Goal: Task Accomplishment & Management: Manage account settings

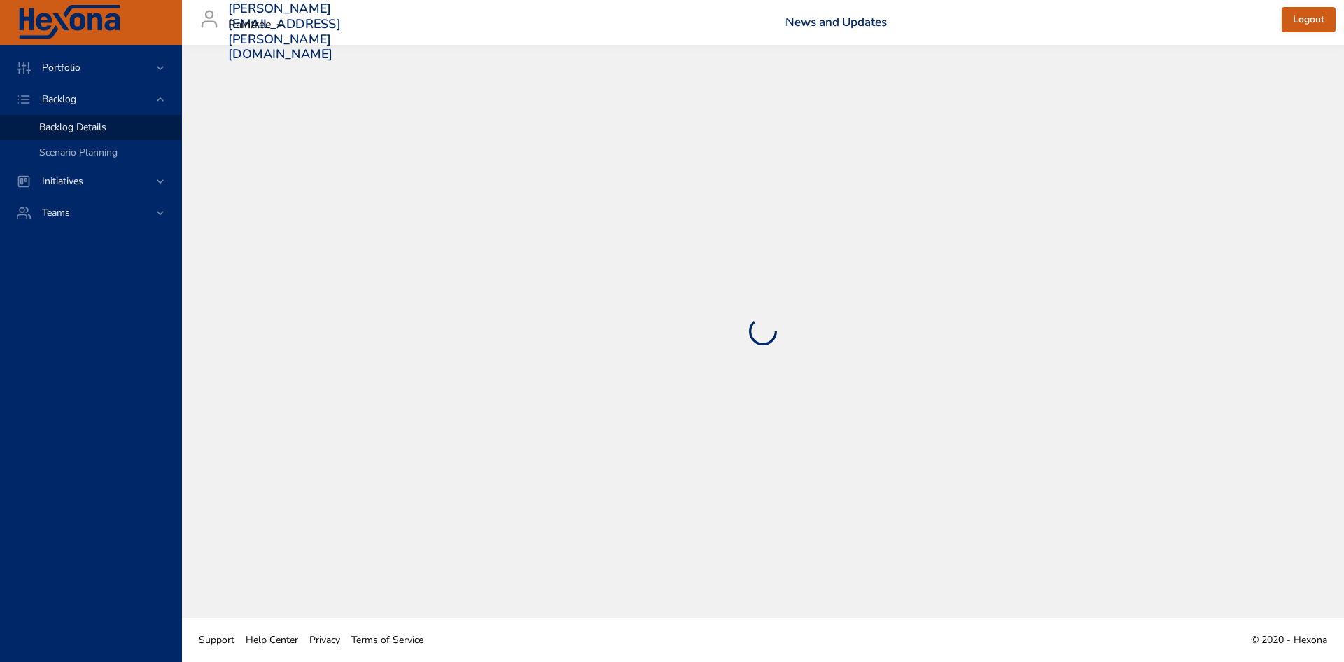
click at [98, 132] on span "Backlog Details" at bounding box center [72, 126] width 67 height 13
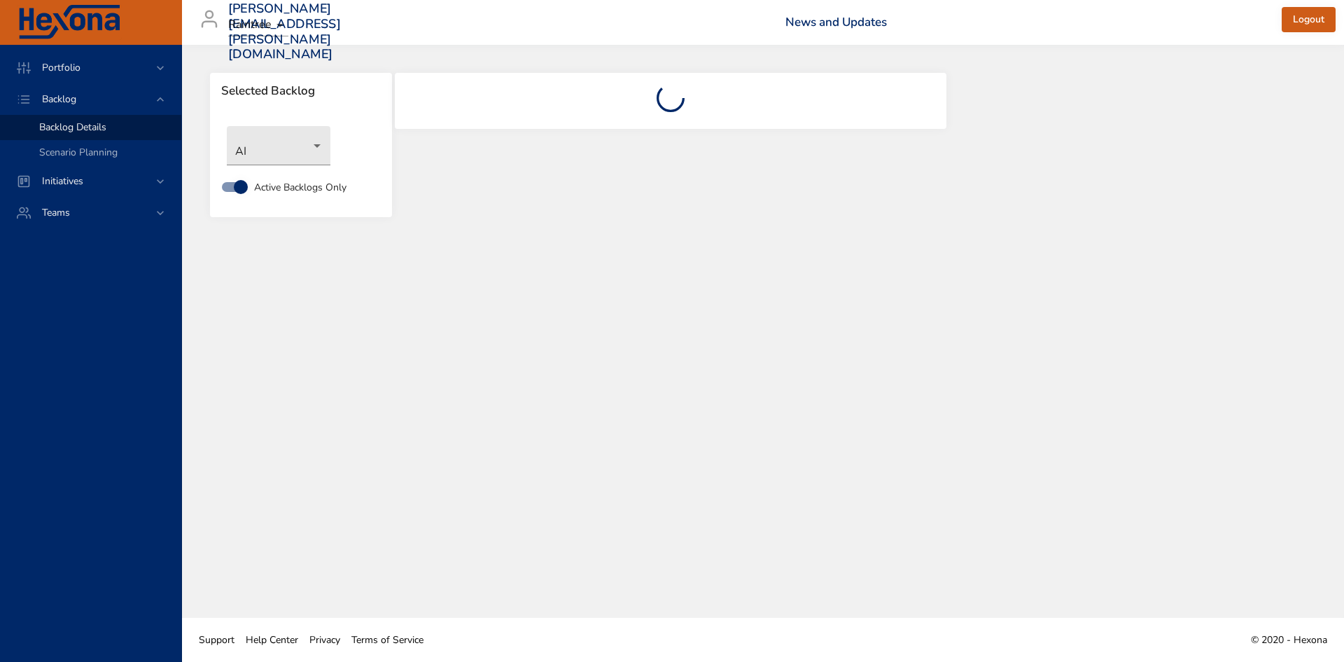
click at [332, 146] on div "AI" at bounding box center [301, 145] width 162 height 53
click at [295, 148] on body "Portfolio Backlog Backlog Details Scenario Planning Initiatives Teams [PERSON_N…" at bounding box center [672, 331] width 1344 height 662
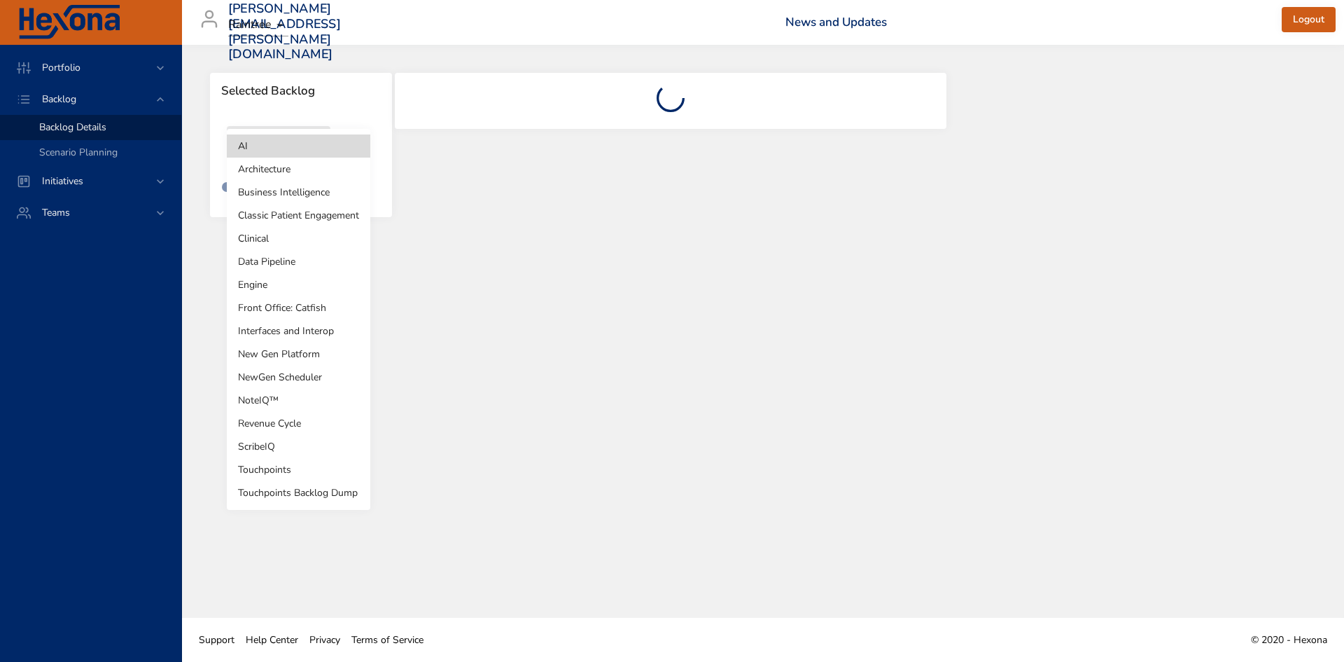
click at [288, 308] on li "Front Office: Catfish" at bounding box center [299, 307] width 144 height 23
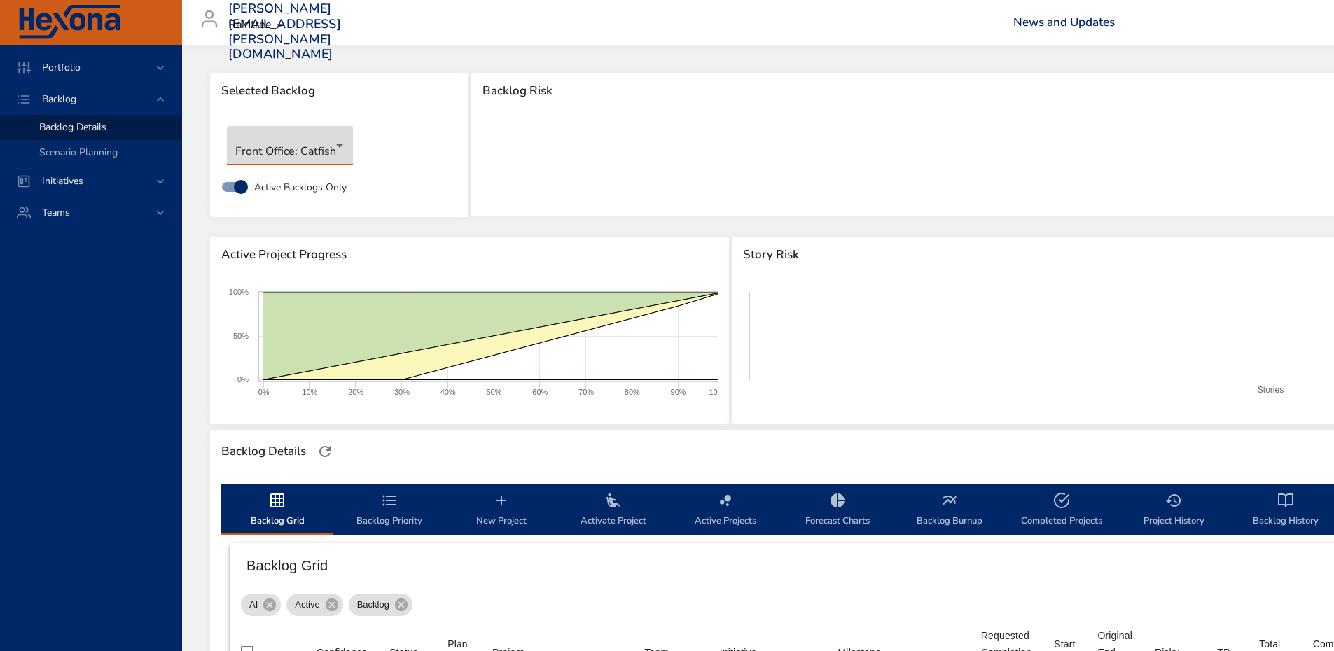
scroll to position [323, 0]
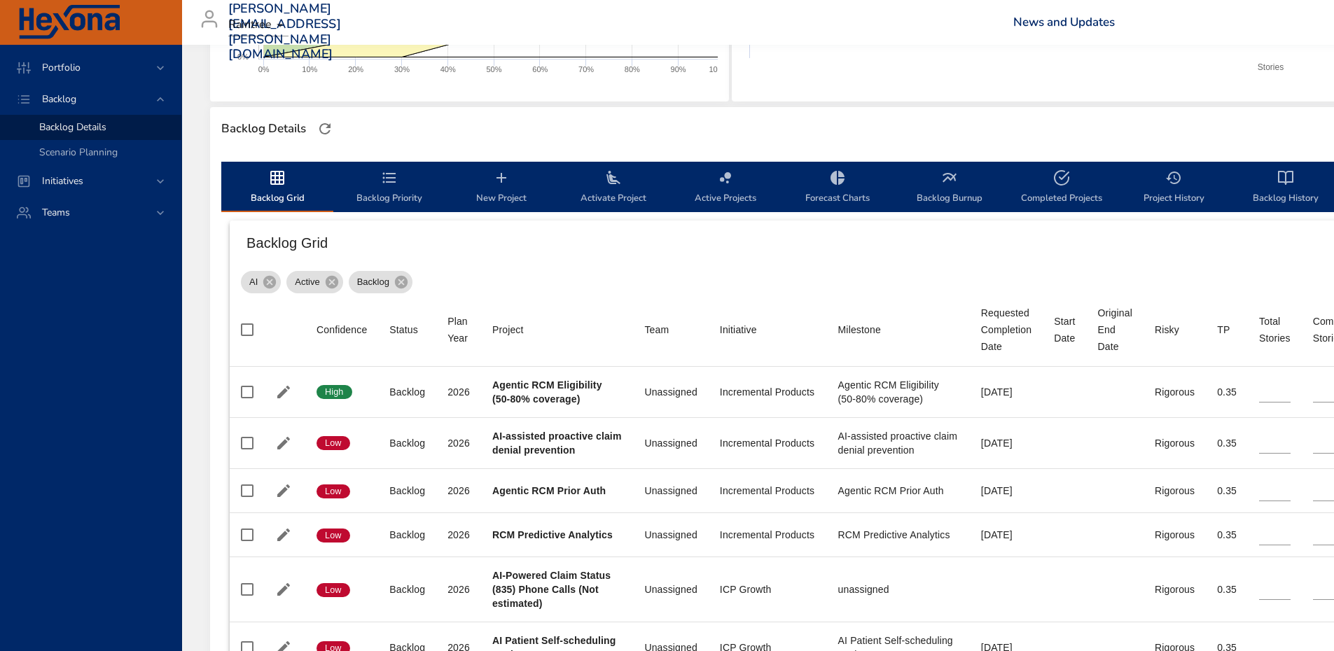
type input "*"
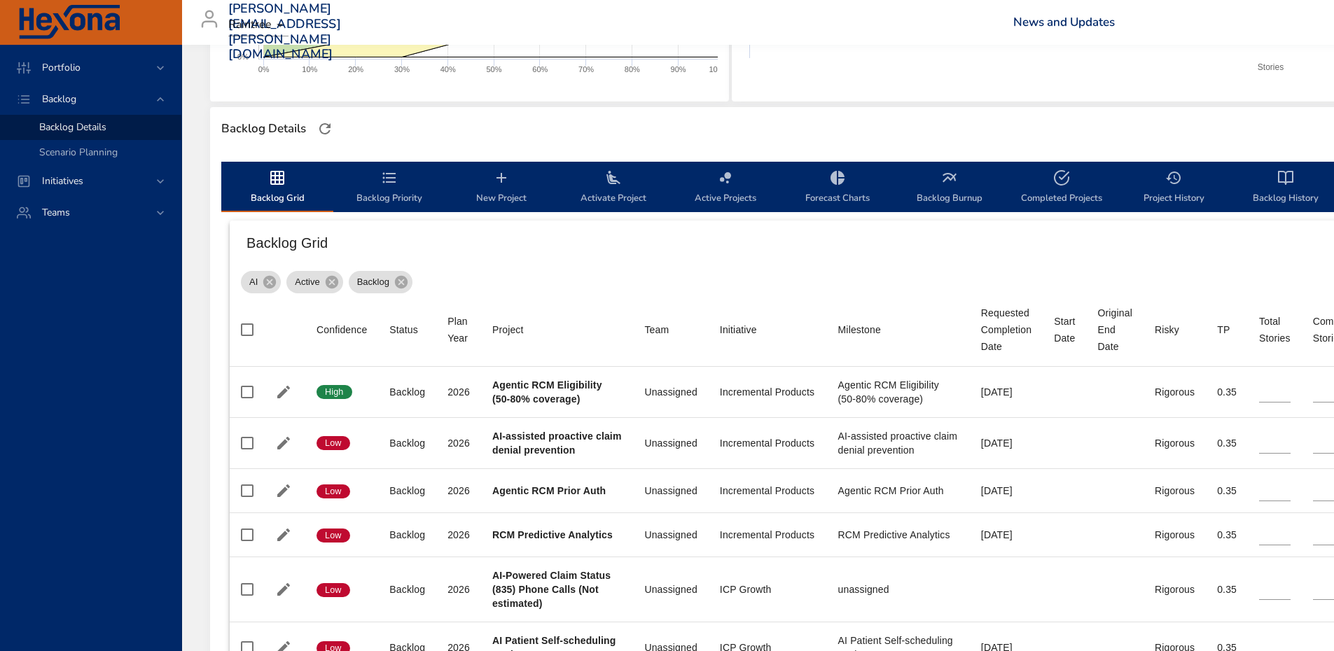
type input "*"
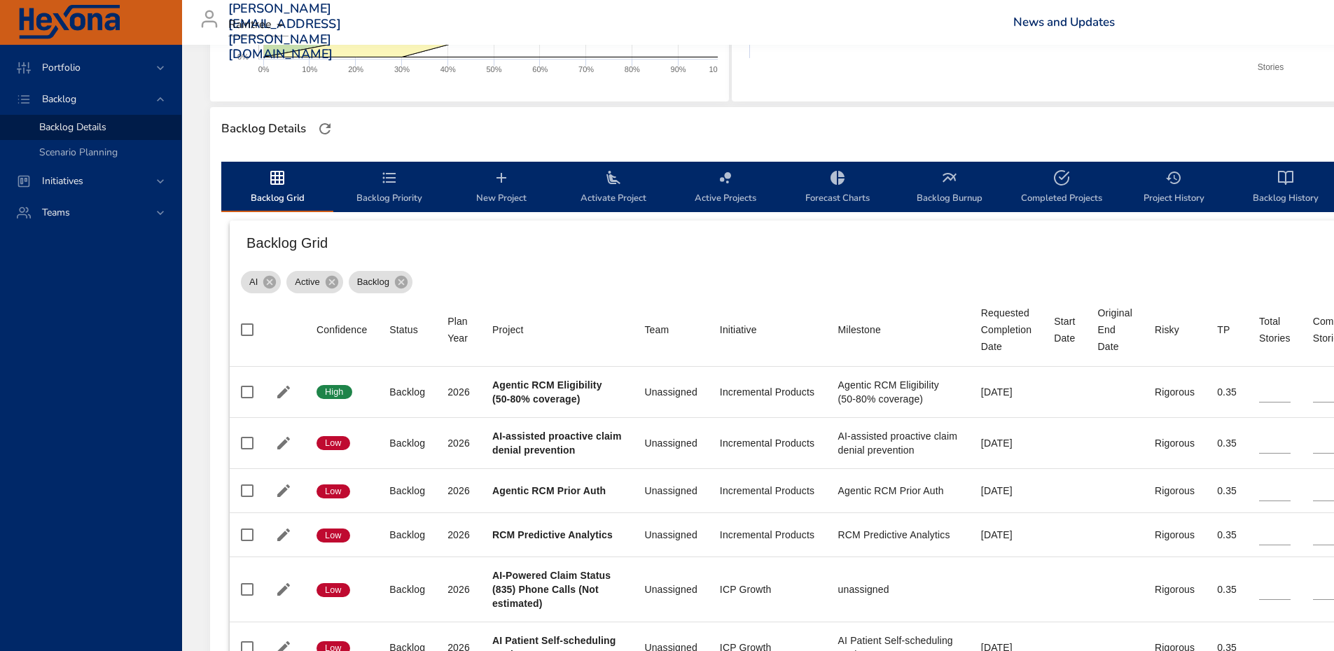
type input "**"
type input "*"
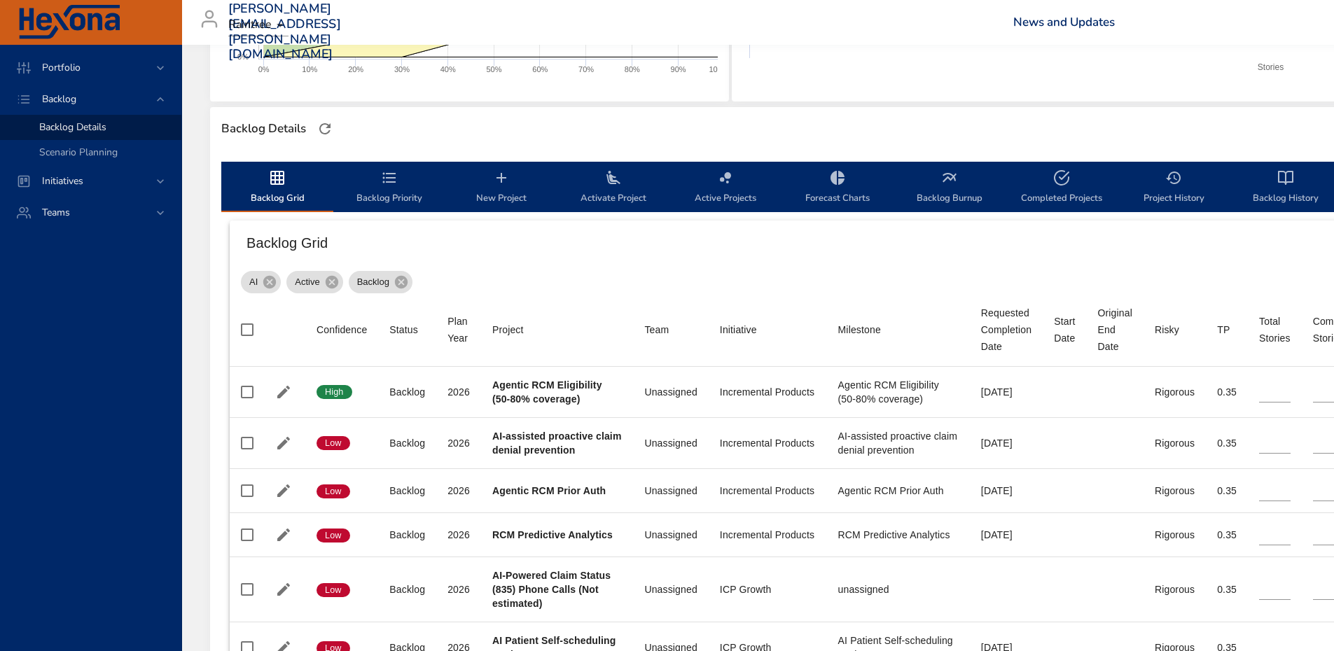
type input "*"
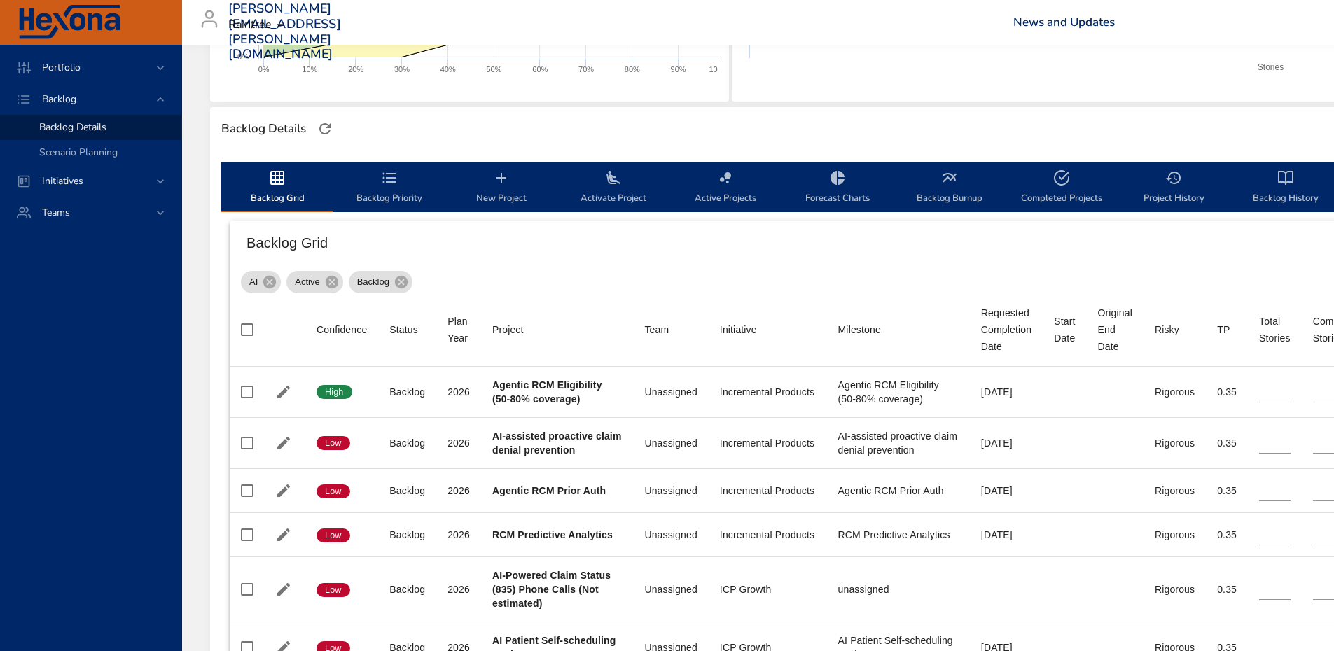
type input "*"
type input "**"
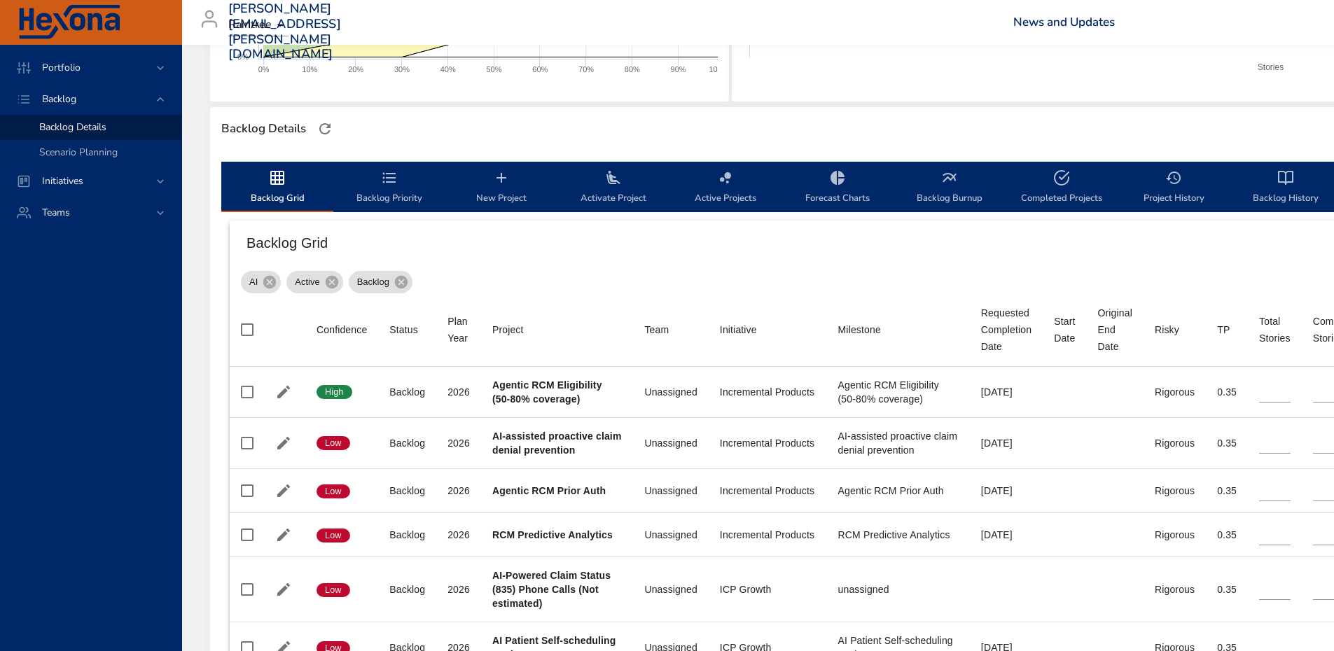
type input "**"
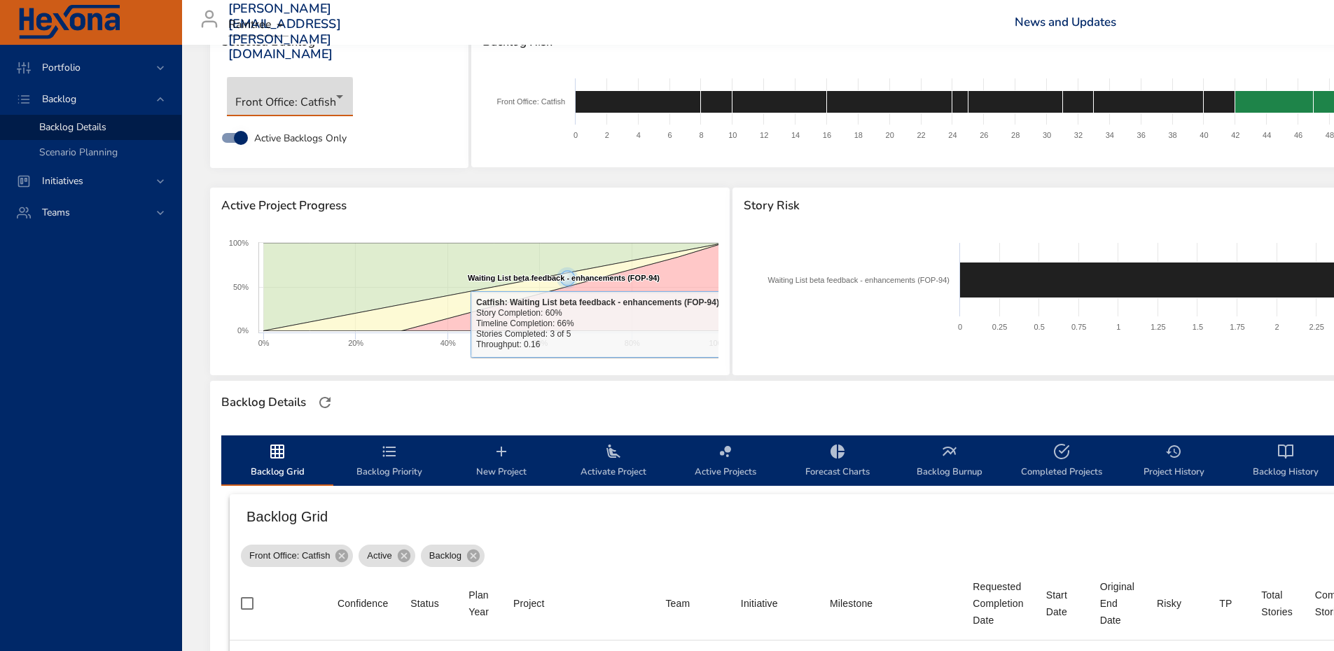
scroll to position [45, 0]
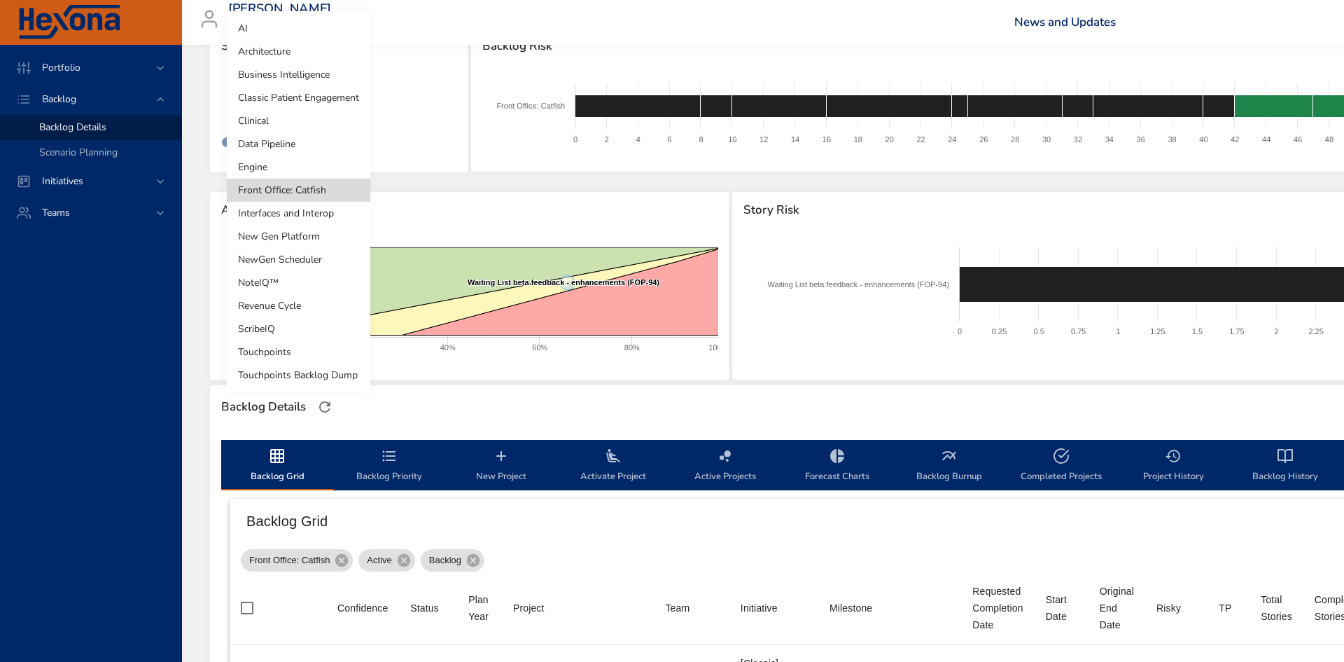
click at [299, 97] on body "Portfolio Backlog Backlog Details Scenario Planning Initiatives Teams [PERSON_N…" at bounding box center [672, 286] width 1344 height 662
click at [482, 163] on div at bounding box center [672, 331] width 1344 height 662
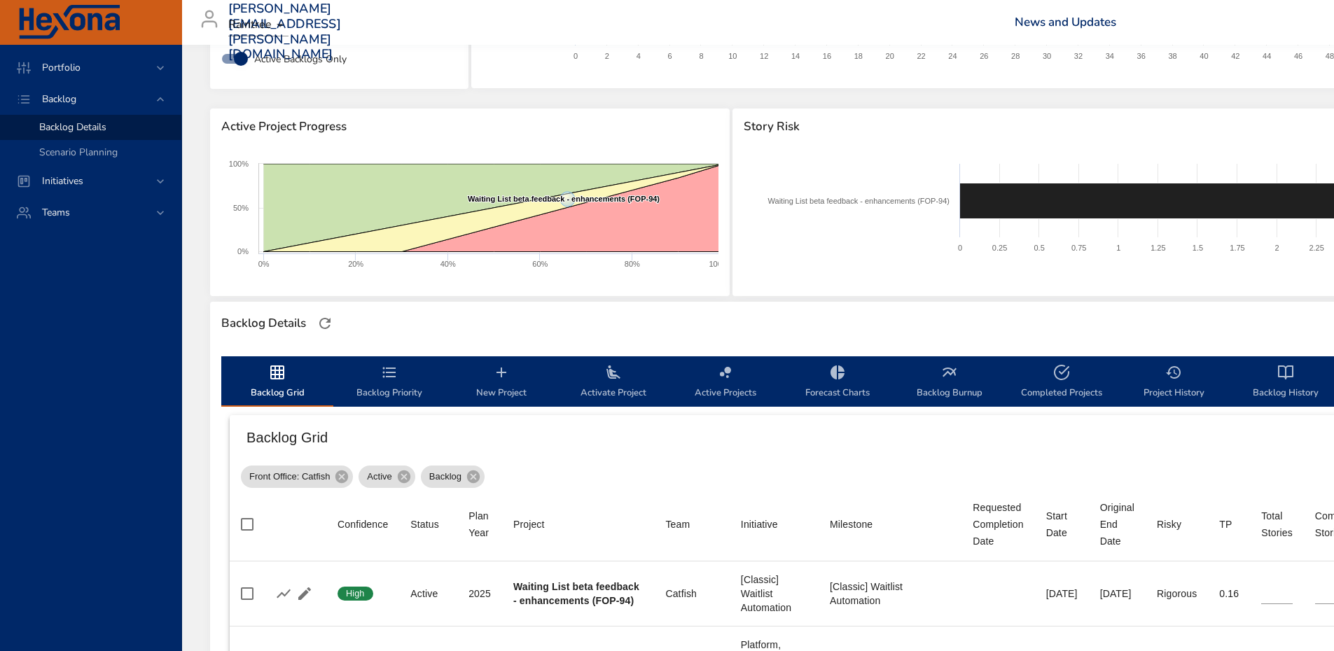
scroll to position [0, 0]
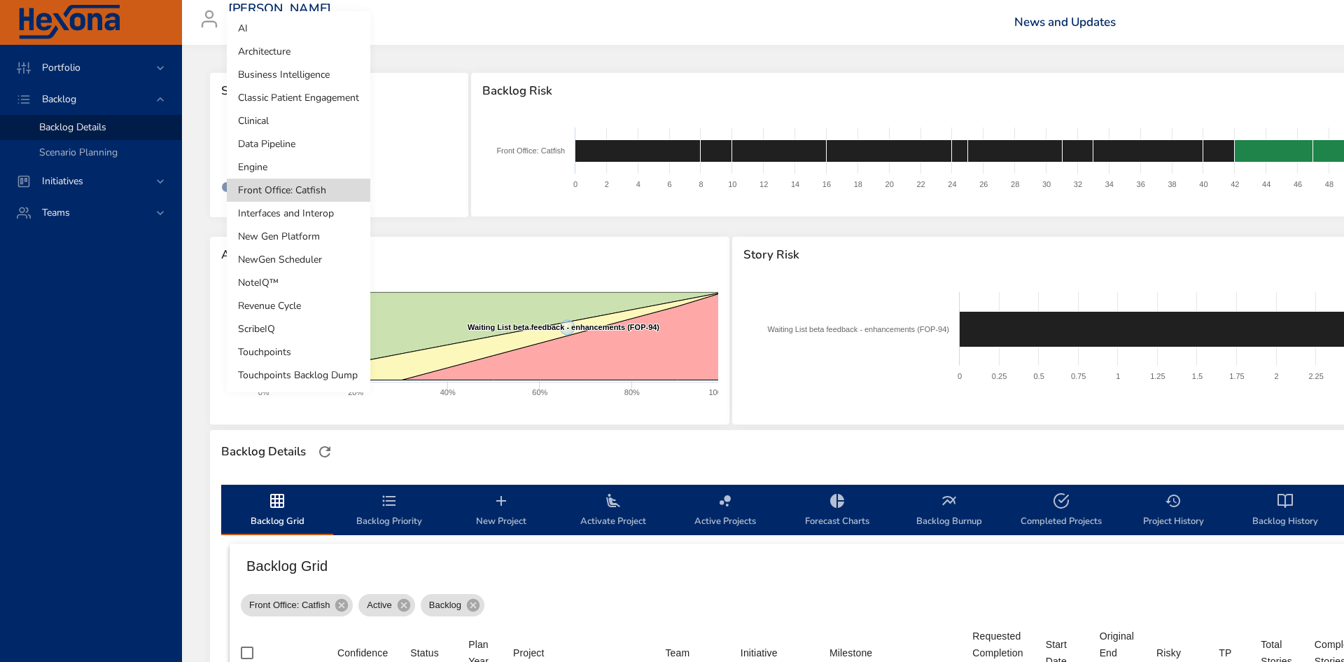
click at [325, 134] on body "Portfolio Backlog Backlog Details Scenario Planning Initiatives Teams [PERSON_N…" at bounding box center [672, 331] width 1344 height 662
click at [301, 129] on li "Clinical" at bounding box center [299, 120] width 144 height 23
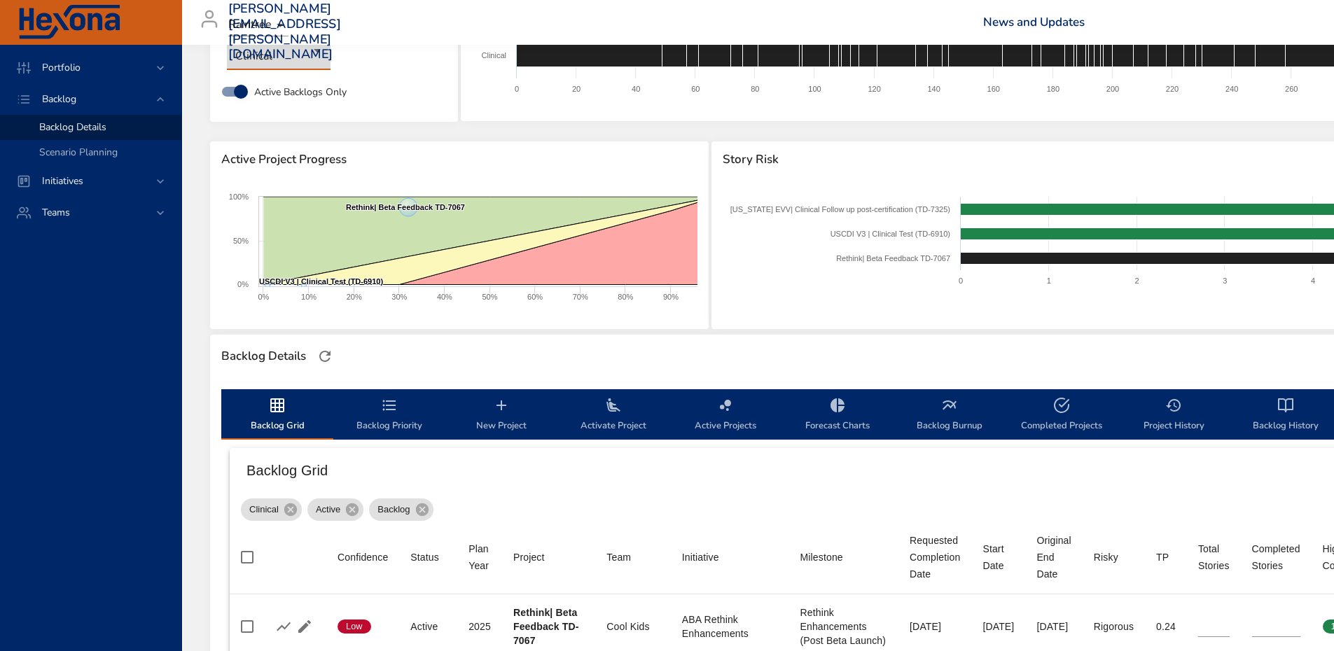
scroll to position [95, 0]
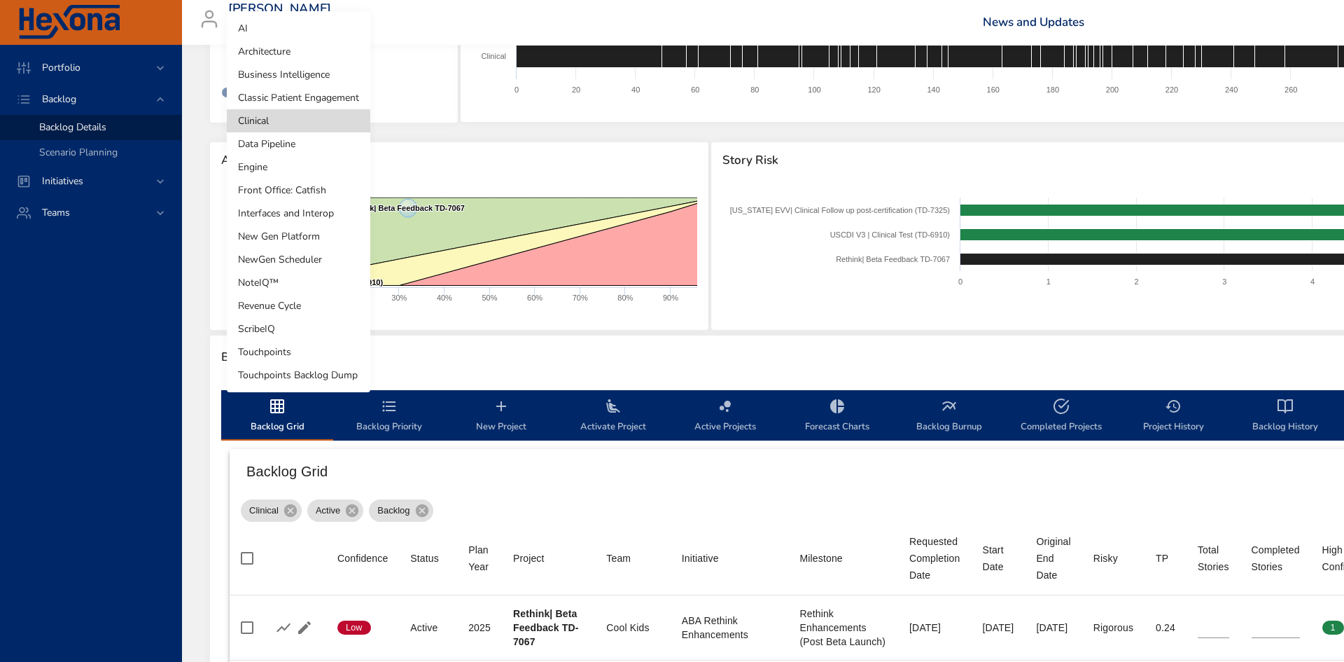
click at [316, 63] on body "Portfolio Backlog Backlog Details Scenario Planning Initiatives Teams [PERSON_N…" at bounding box center [672, 236] width 1344 height 662
click at [510, 134] on div at bounding box center [672, 331] width 1344 height 662
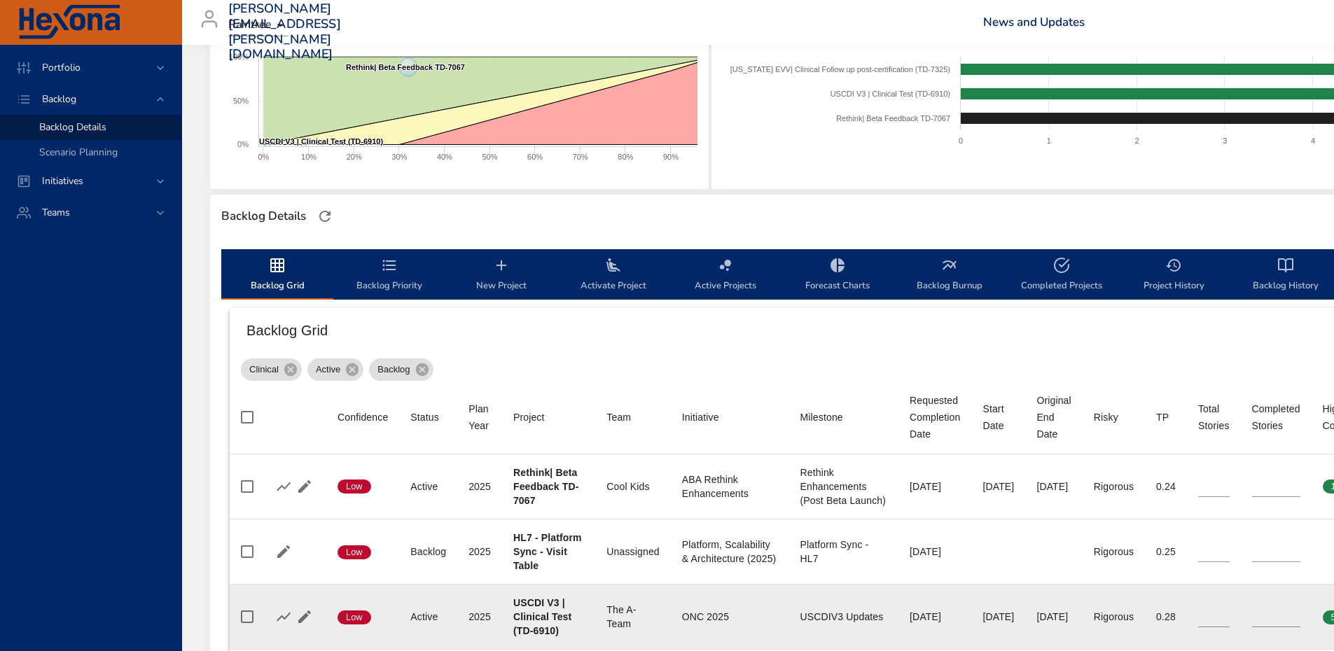
scroll to position [0, 0]
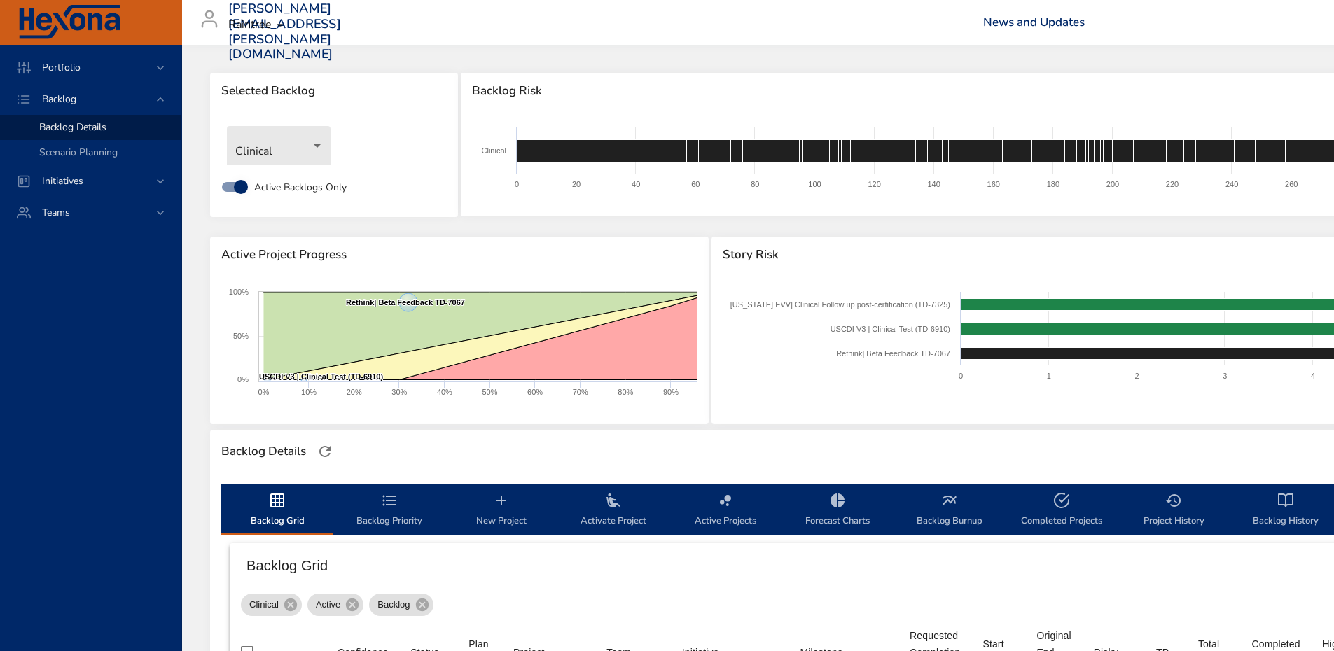
drag, startPoint x: 337, startPoint y: 152, endPoint x: 299, endPoint y: 145, distance: 38.4
click at [299, 145] on div "Clinical" at bounding box center [334, 145] width 228 height 53
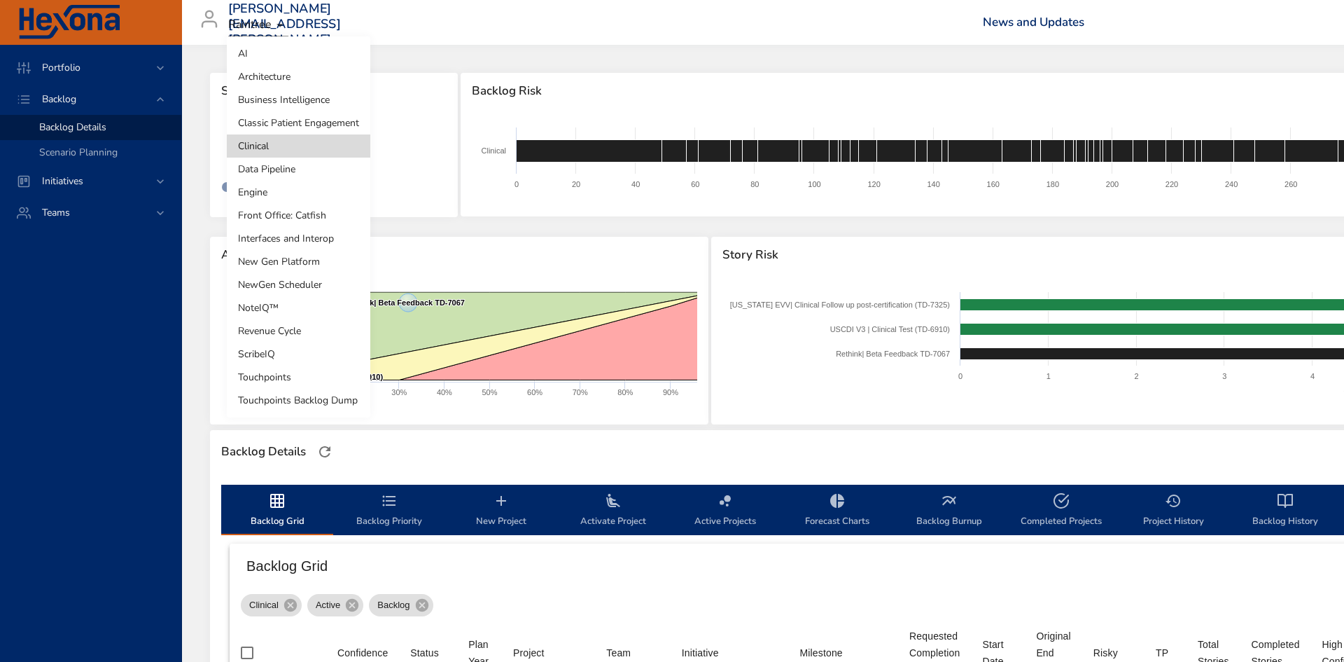
click at [299, 145] on body "Portfolio Backlog Backlog Details Scenario Planning Initiatives Teams [PERSON_N…" at bounding box center [672, 331] width 1344 height 662
click at [312, 124] on li "Classic Patient Engagement" at bounding box center [299, 122] width 144 height 23
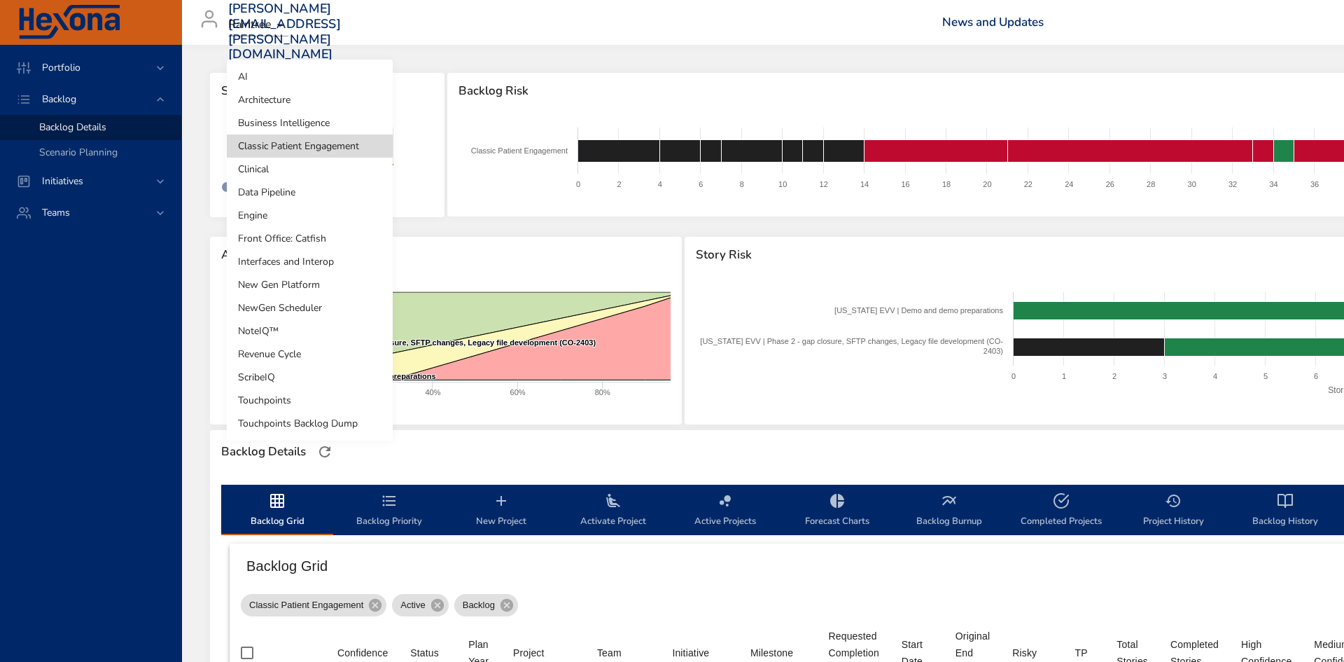
click at [320, 151] on body "Portfolio Backlog Backlog Details Scenario Planning Initiatives Teams [PERSON_N…" at bounding box center [672, 331] width 1344 height 662
click at [328, 230] on li "Front Office: Catfish" at bounding box center [310, 238] width 166 height 23
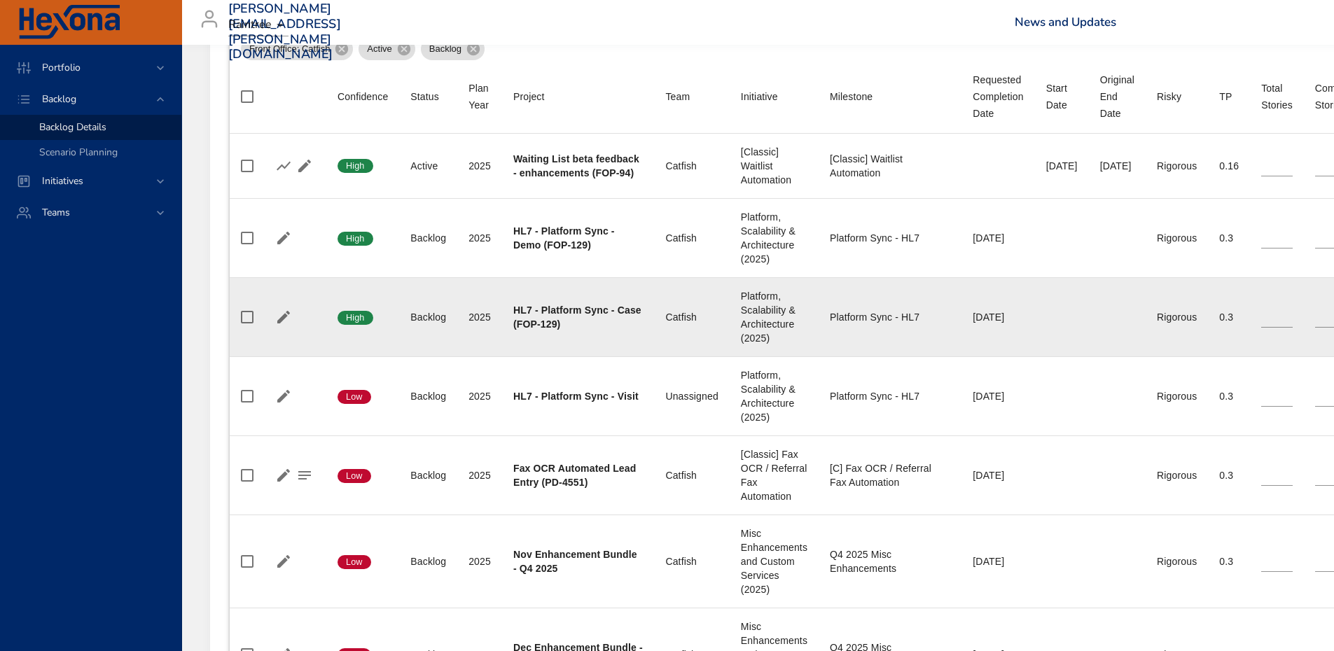
scroll to position [555, 0]
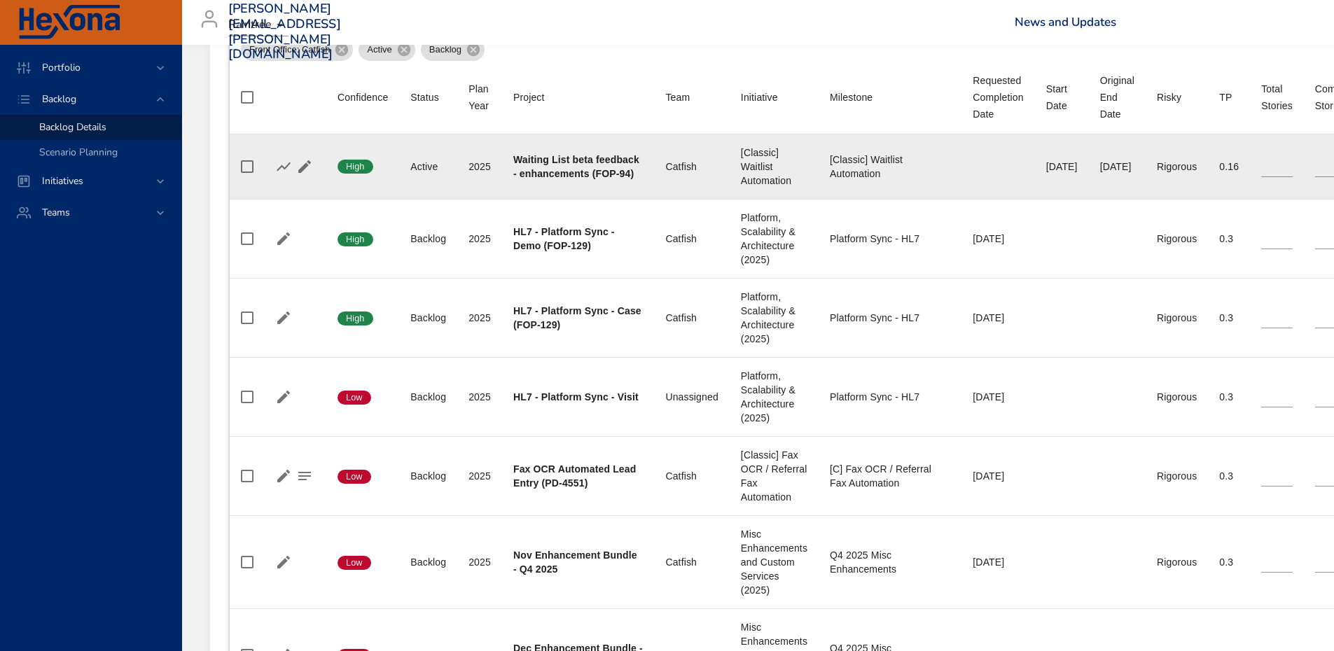
click at [297, 139] on td at bounding box center [294, 166] width 64 height 65
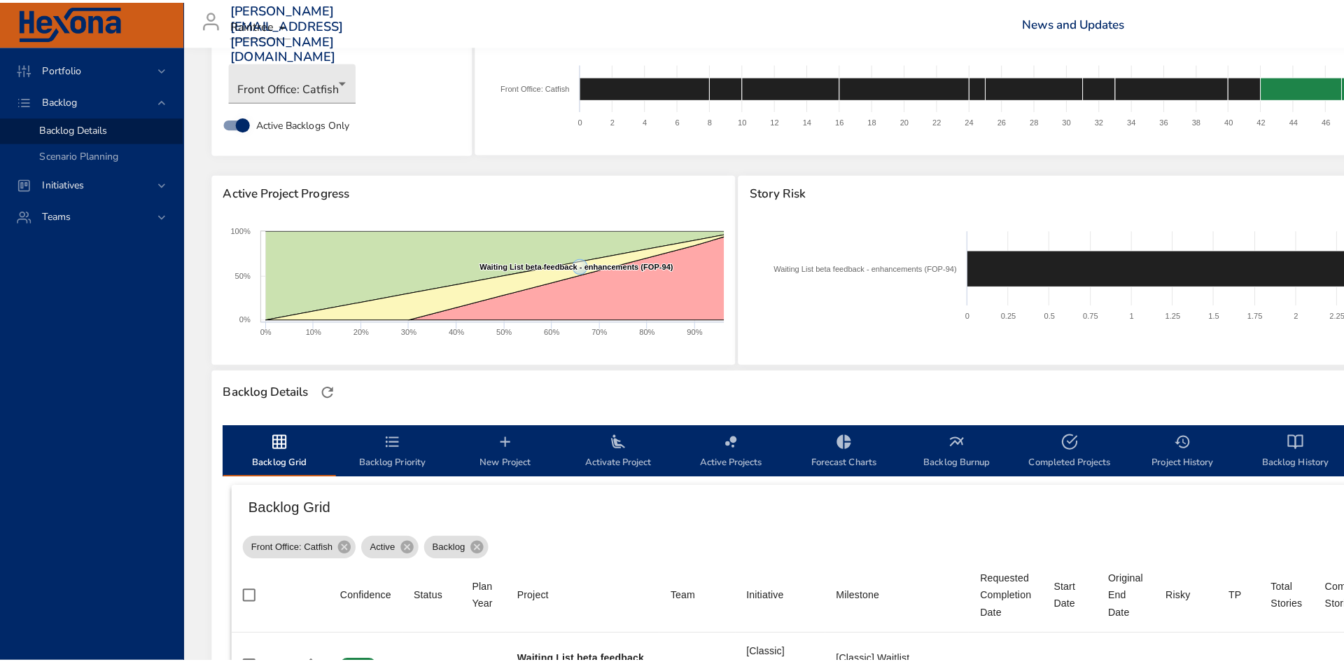
scroll to position [64, 0]
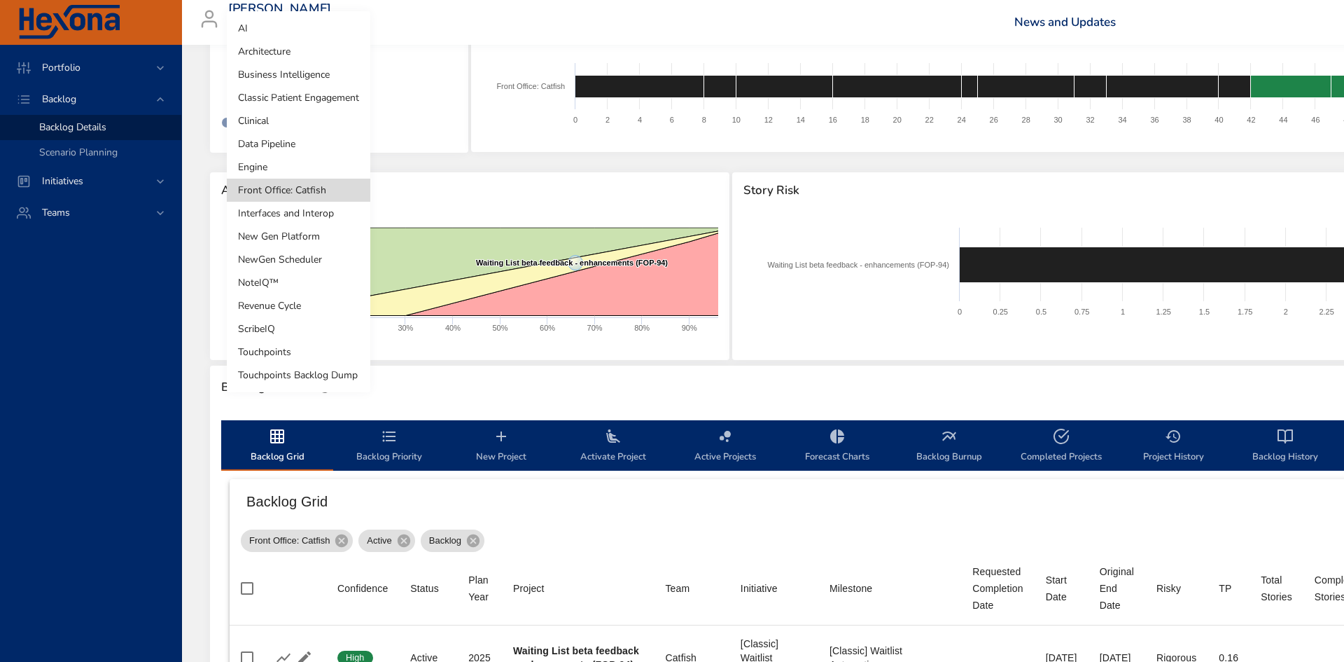
click at [321, 80] on body "Portfolio Backlog Backlog Details Scenario Planning Initiatives Teams [PERSON_N…" at bounding box center [672, 267] width 1344 height 662
click at [300, 116] on li "Clinical" at bounding box center [299, 120] width 144 height 23
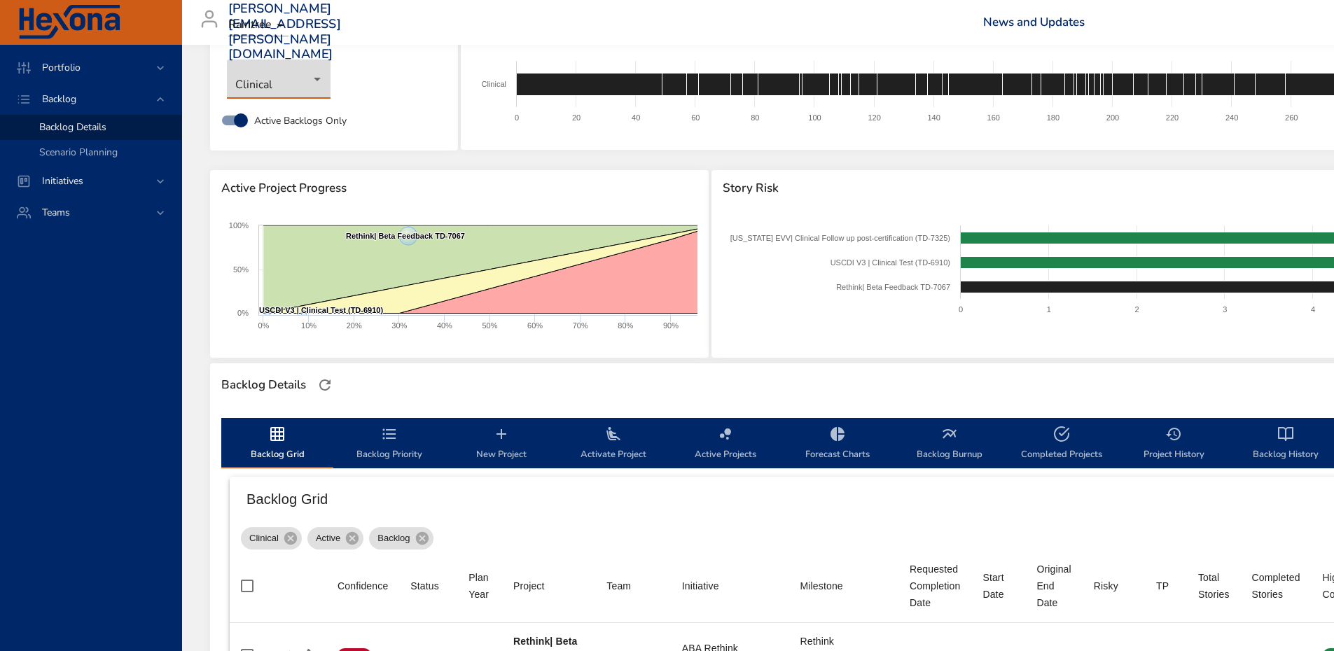
scroll to position [0, 0]
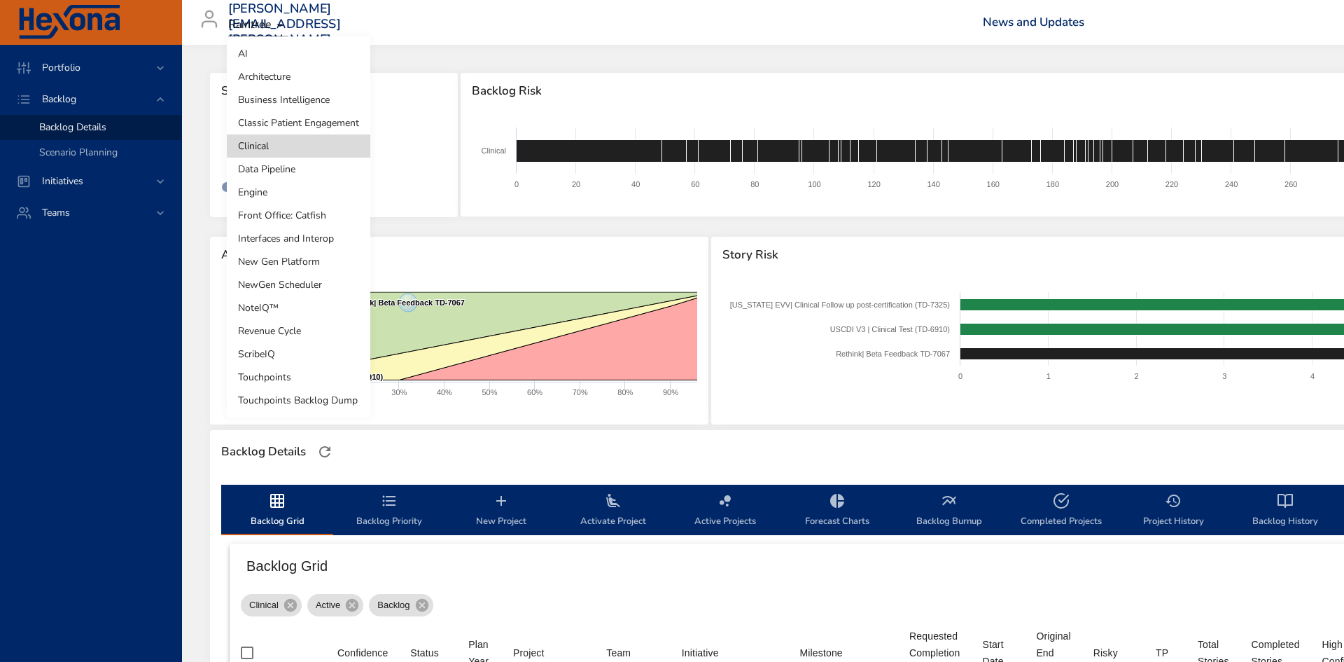
click at [300, 154] on body "Portfolio Backlog Backlog Details Scenario Planning Initiatives Teams [PERSON_N…" at bounding box center [672, 331] width 1344 height 662
click at [307, 214] on li "Front Office: Catfish" at bounding box center [299, 215] width 144 height 23
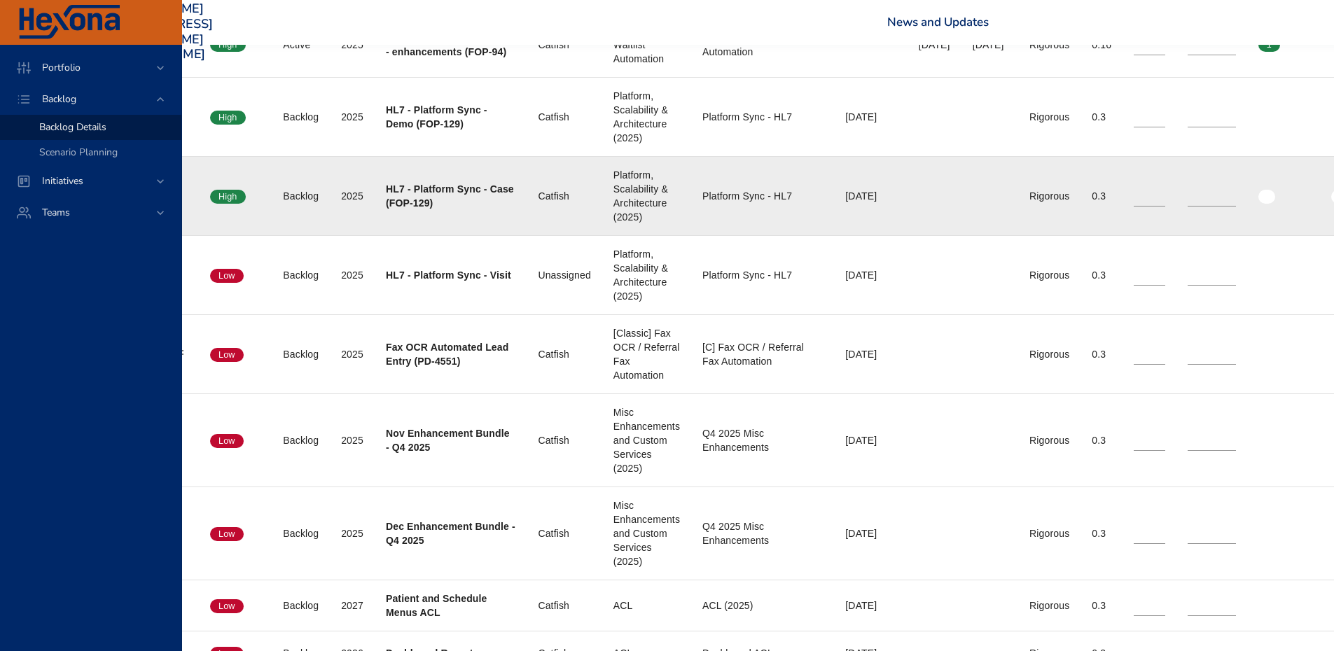
scroll to position [677, 123]
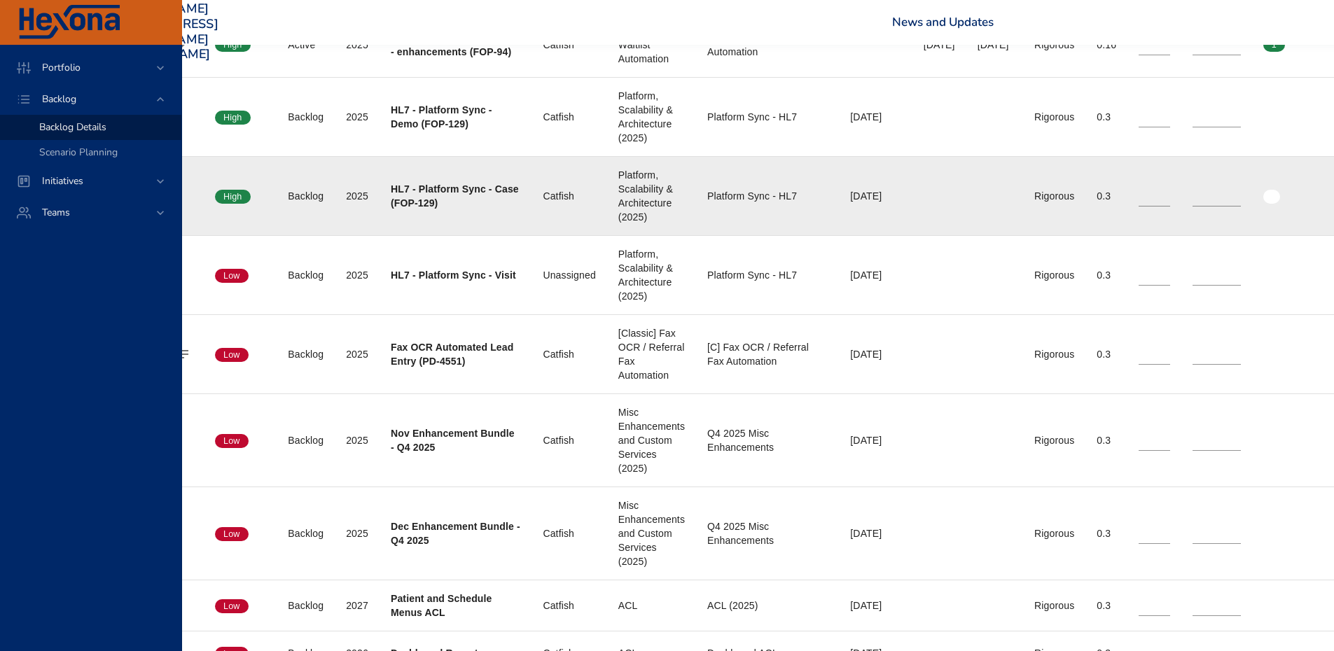
click at [358, 191] on div "2025" at bounding box center [357, 196] width 22 height 14
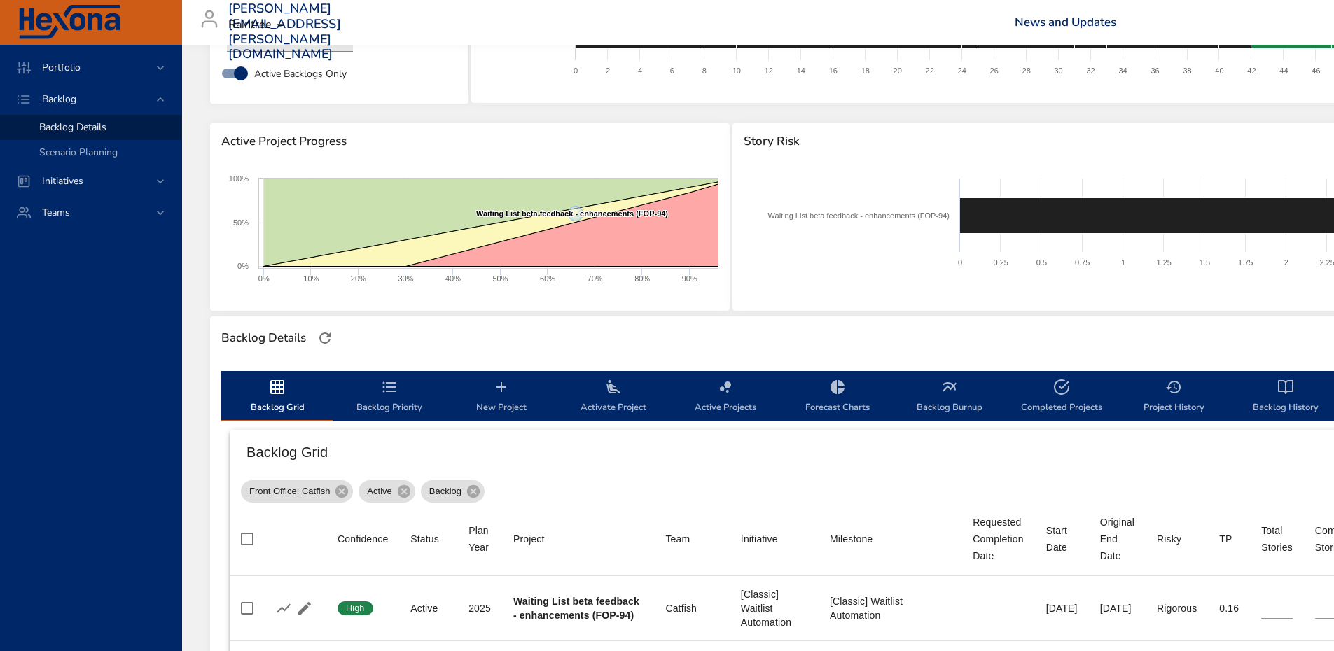
scroll to position [0, 0]
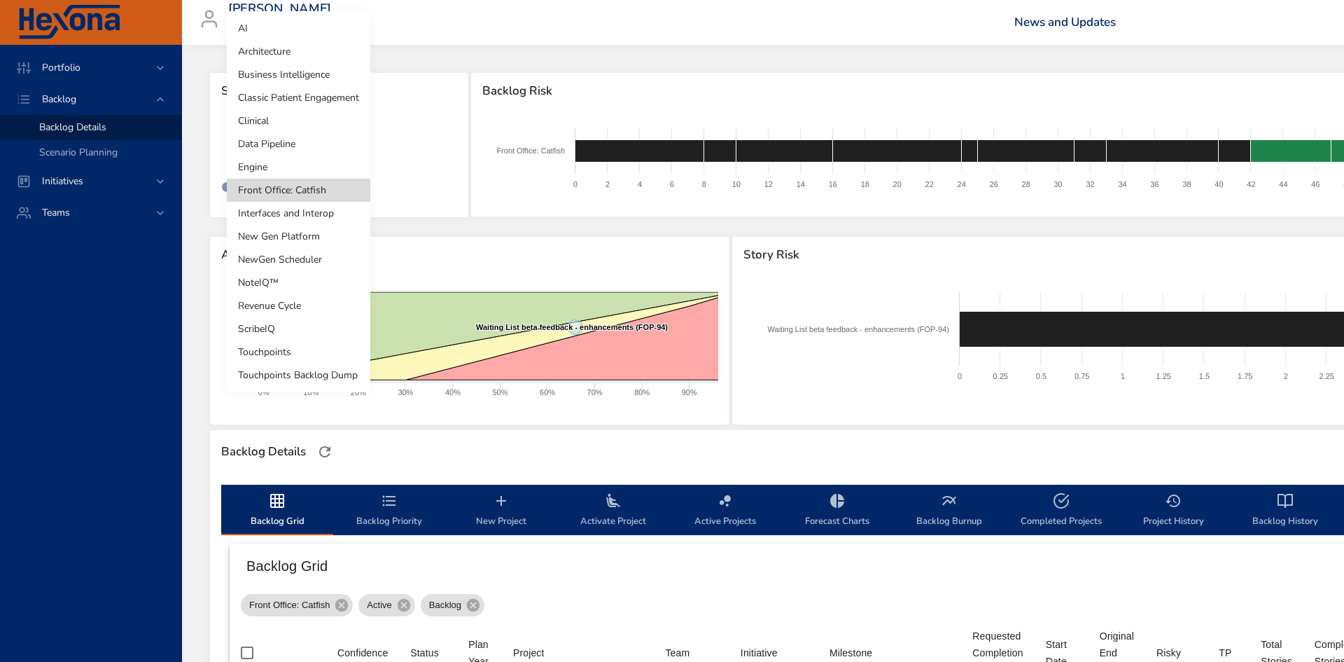
click at [302, 148] on body "Portfolio Backlog Backlog Details Scenario Planning Initiatives Teams [PERSON_N…" at bounding box center [672, 331] width 1344 height 662
click at [317, 95] on li "Classic Patient Engagement" at bounding box center [299, 97] width 144 height 23
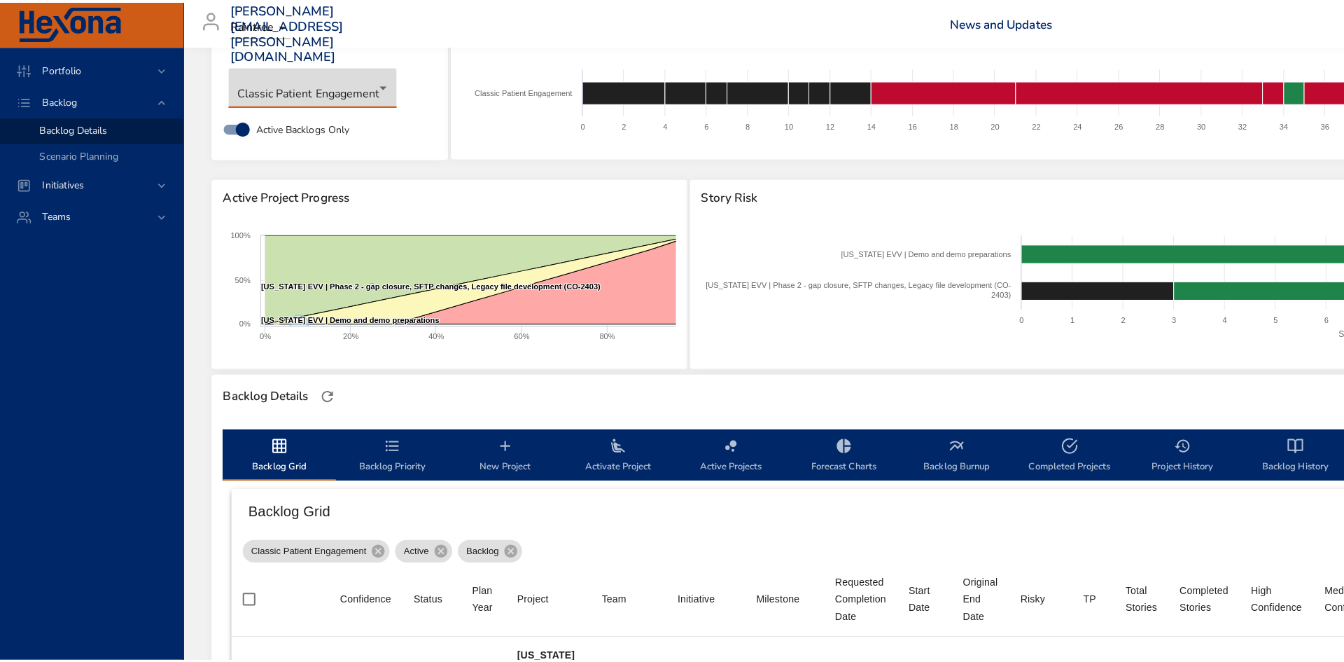
scroll to position [38, 0]
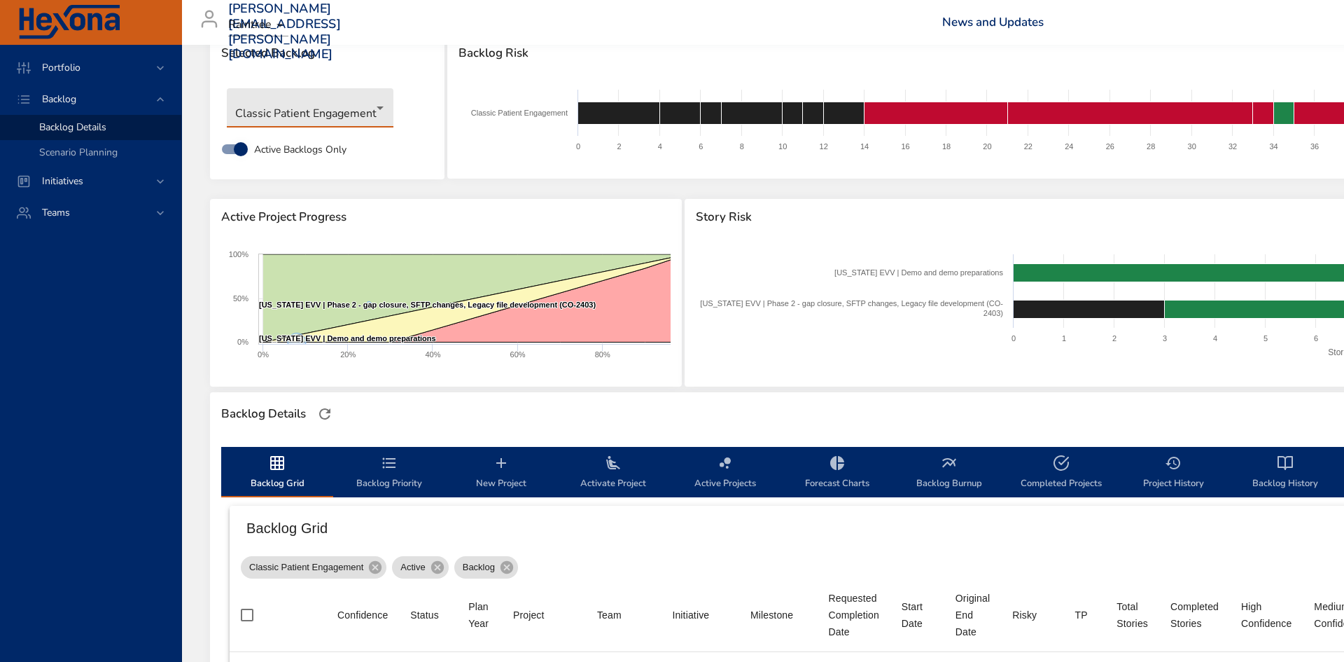
click at [353, 110] on body "Portfolio Backlog Backlog Details Scenario Planning Initiatives Teams [PERSON_N…" at bounding box center [672, 293] width 1344 height 662
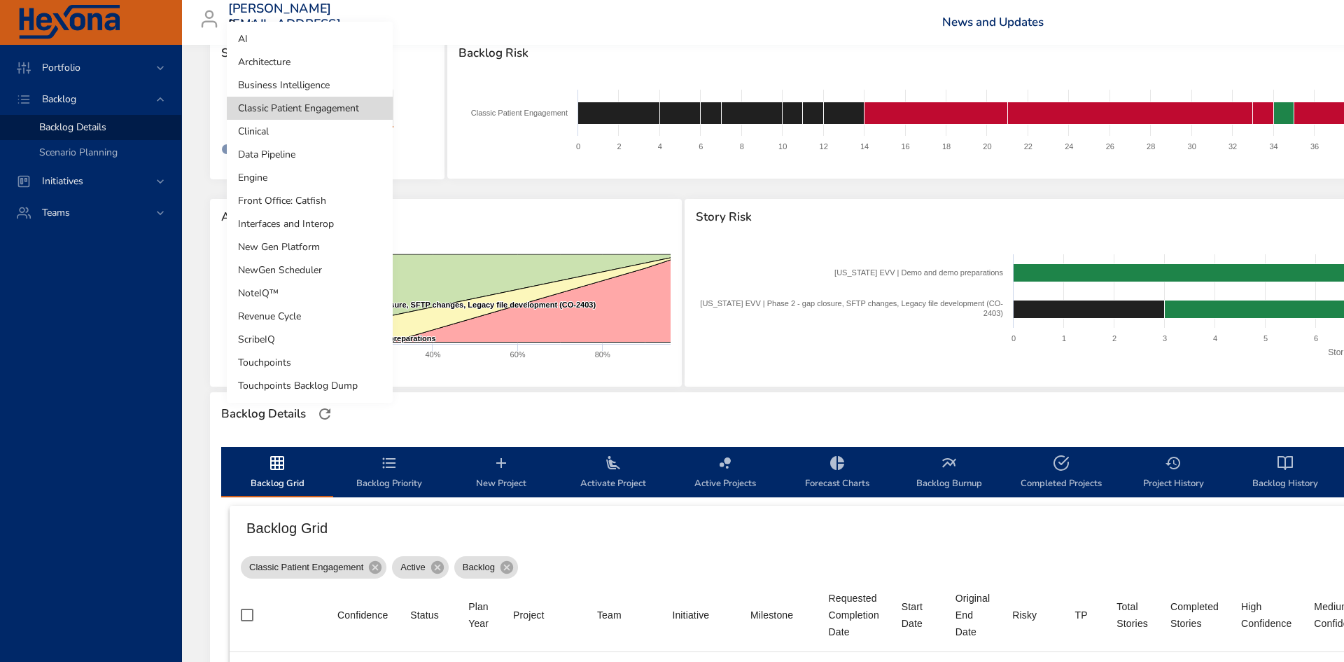
click at [346, 135] on li "Clinical" at bounding box center [310, 131] width 166 height 23
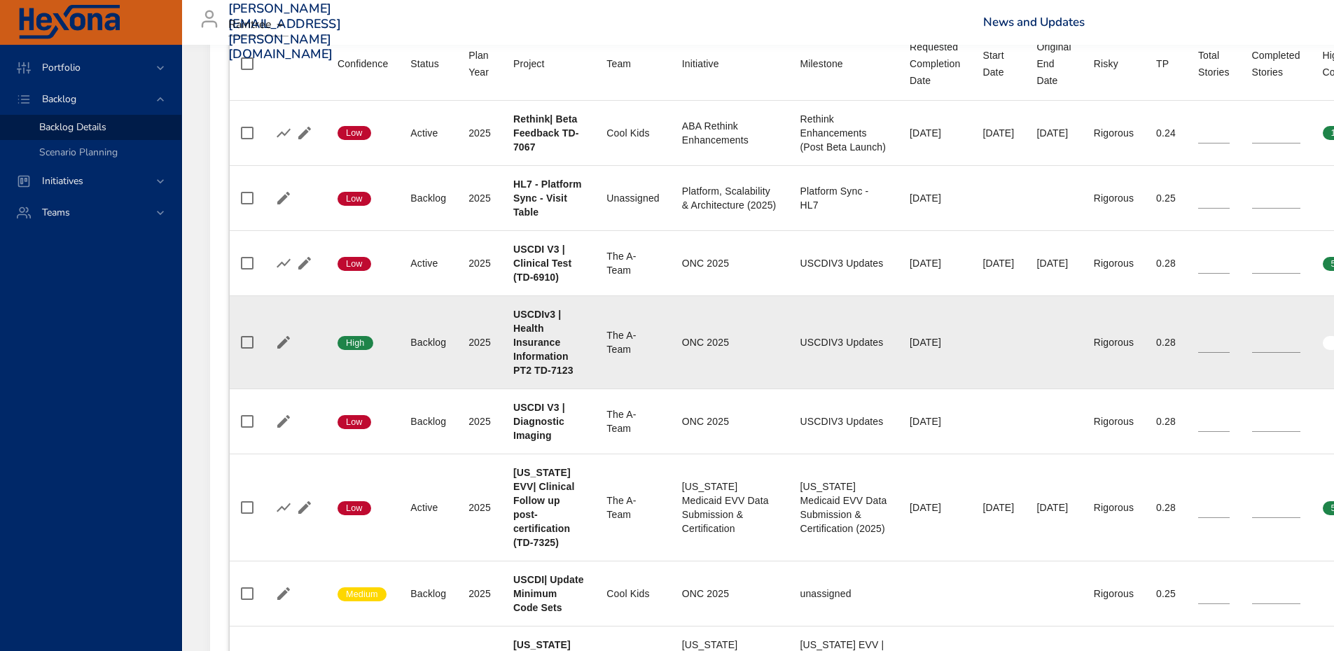
scroll to position [575, 0]
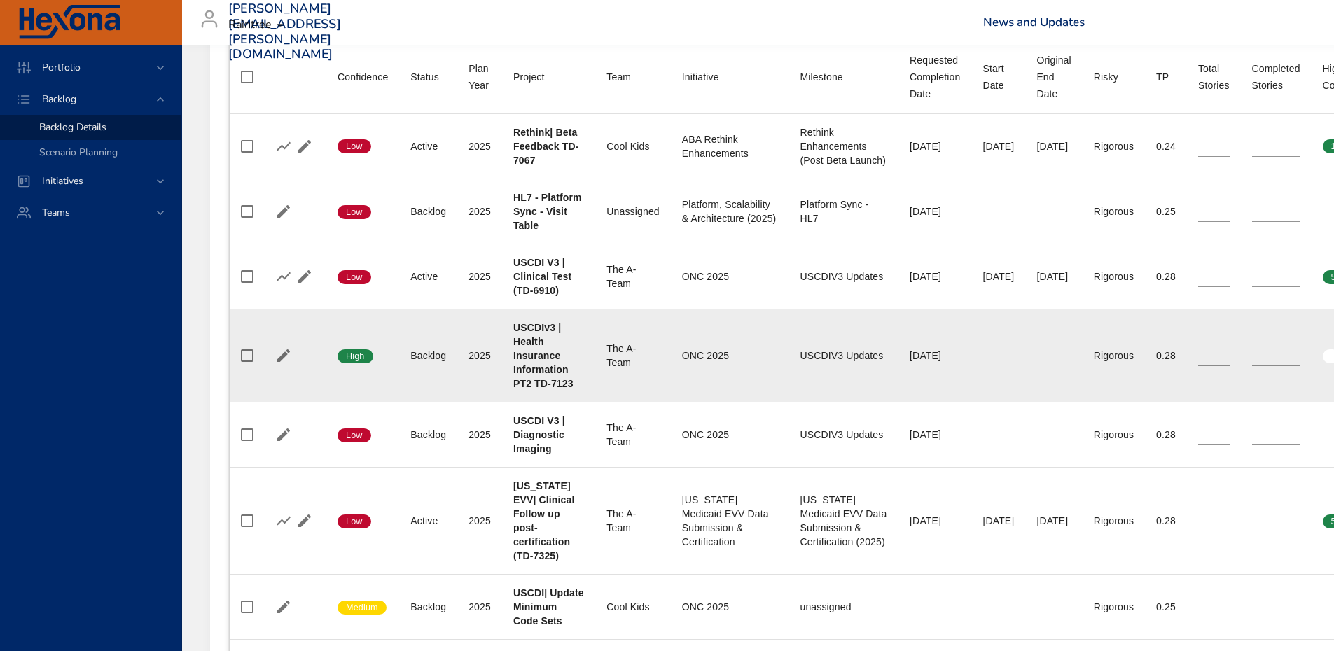
drag, startPoint x: 958, startPoint y: 426, endPoint x: 991, endPoint y: 354, distance: 78.6
click at [991, 354] on td "Start Date" at bounding box center [998, 355] width 54 height 93
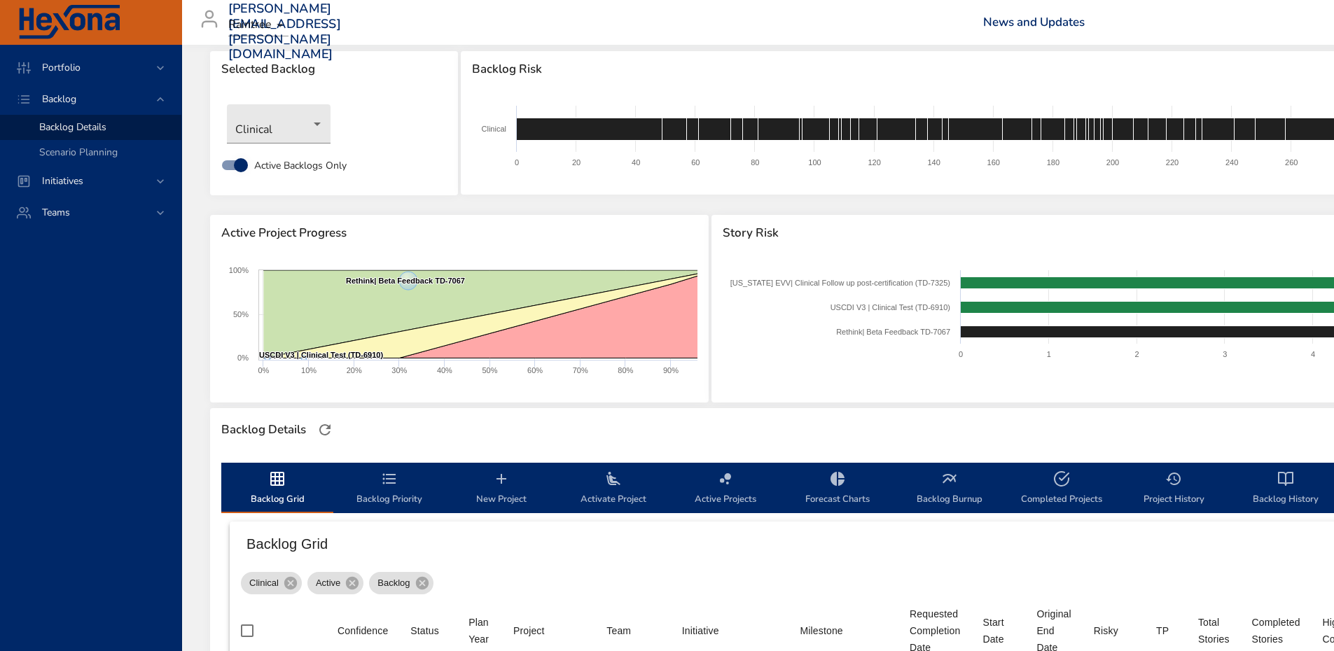
scroll to position [0, 0]
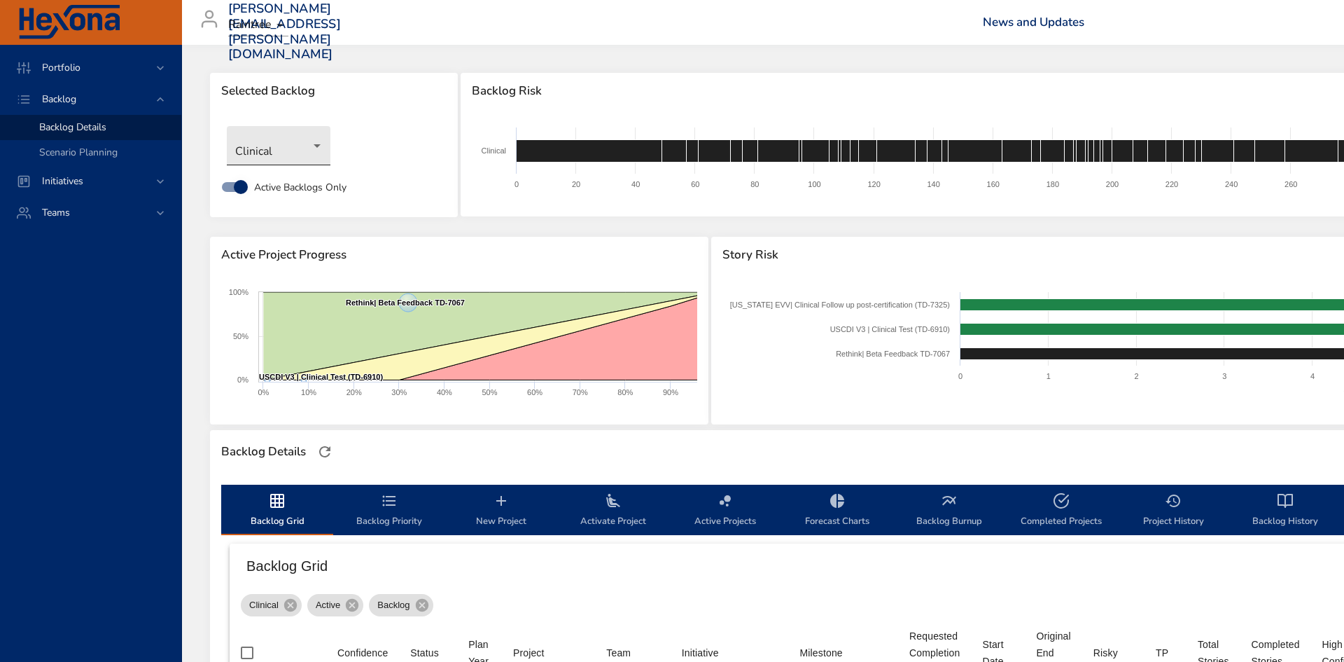
click at [316, 146] on body "Portfolio Backlog Backlog Details Scenario Planning Initiatives Teams [PERSON_N…" at bounding box center [672, 331] width 1344 height 662
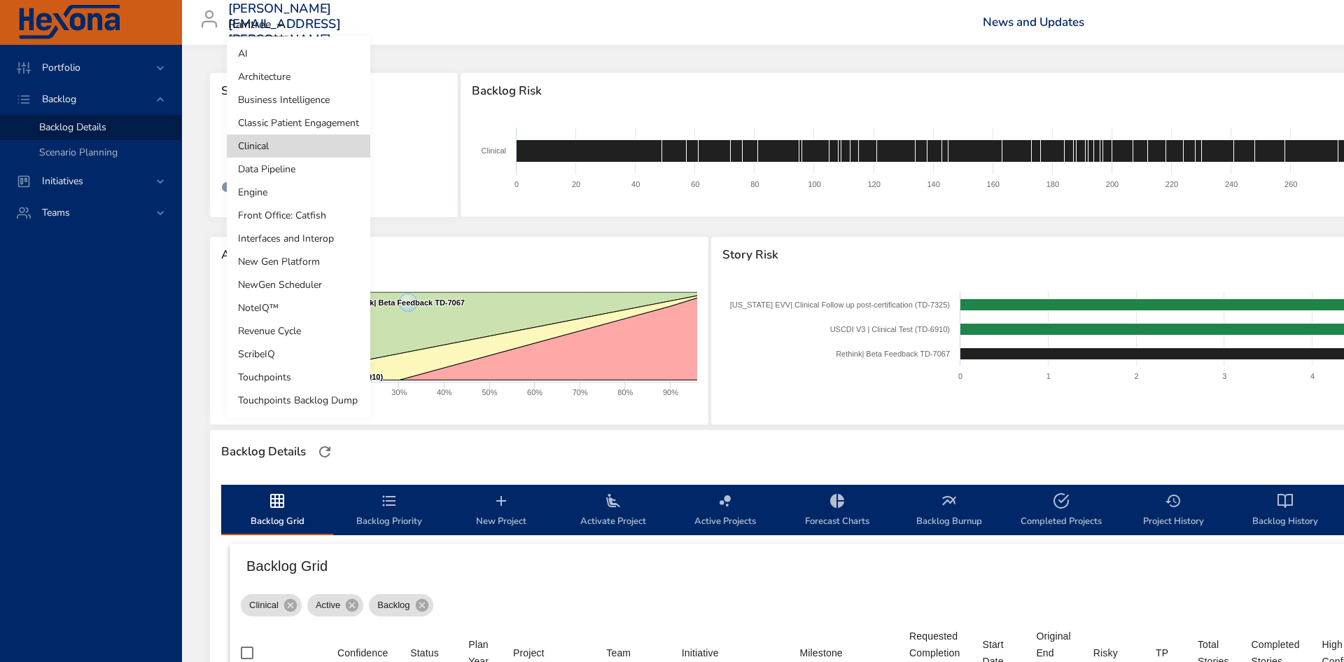
click at [316, 121] on li "Classic Patient Engagement" at bounding box center [299, 122] width 144 height 23
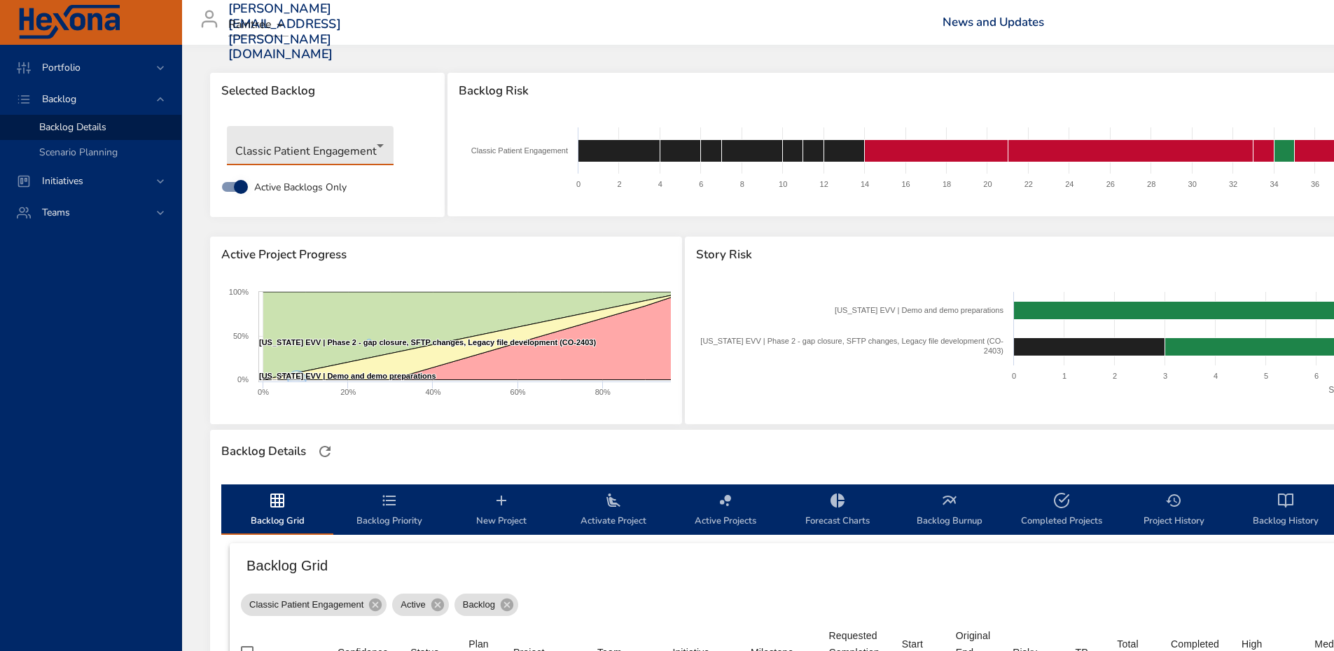
click at [1275, 513] on span "Backlog History" at bounding box center [1285, 510] width 95 height 37
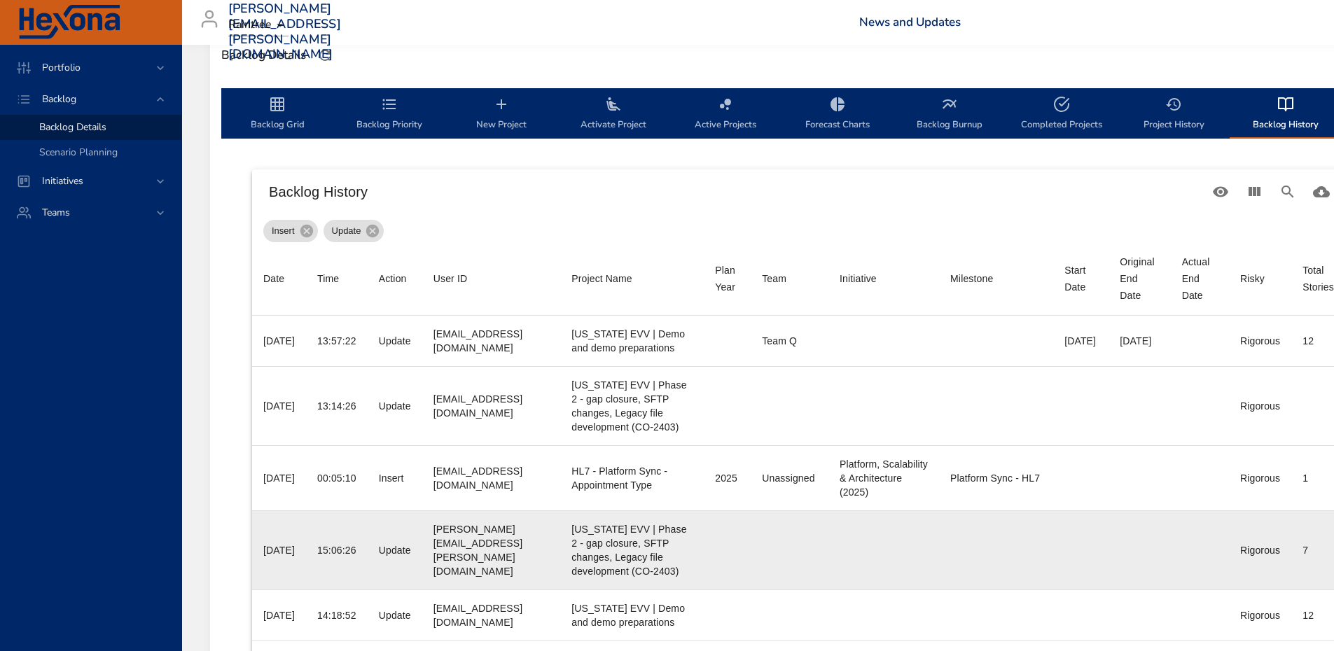
scroll to position [386, 0]
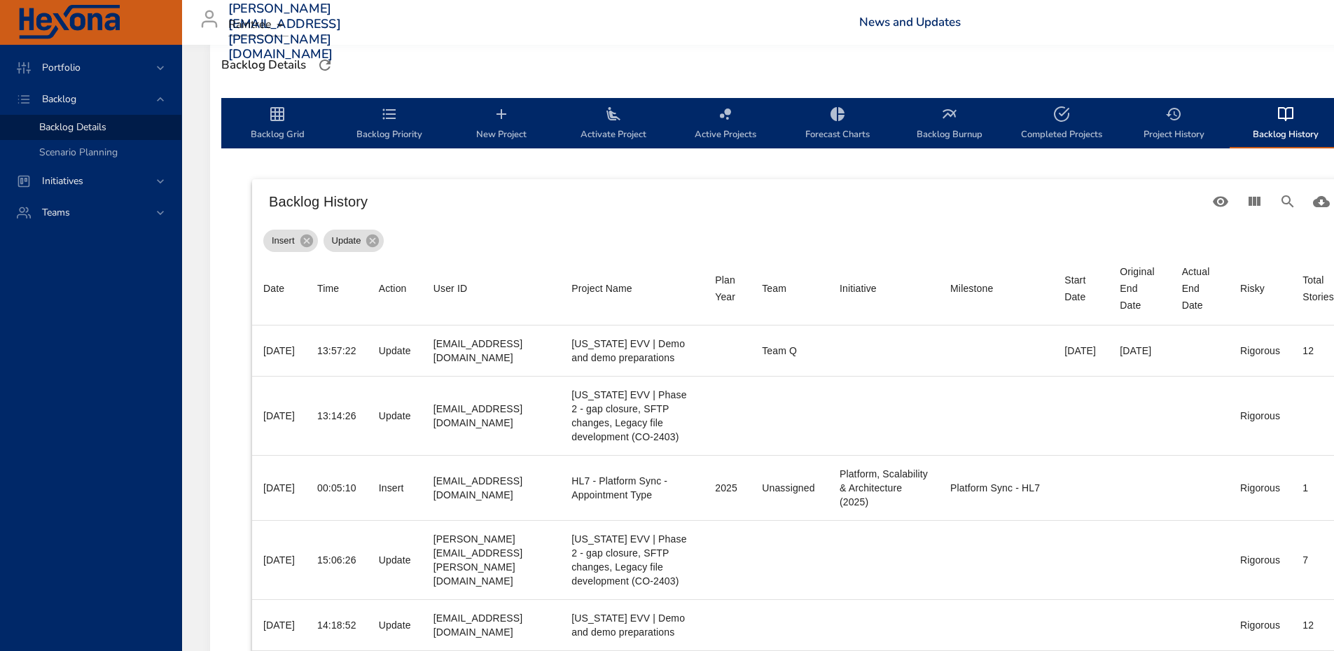
click at [389, 129] on span "Backlog Priority" at bounding box center [389, 124] width 95 height 37
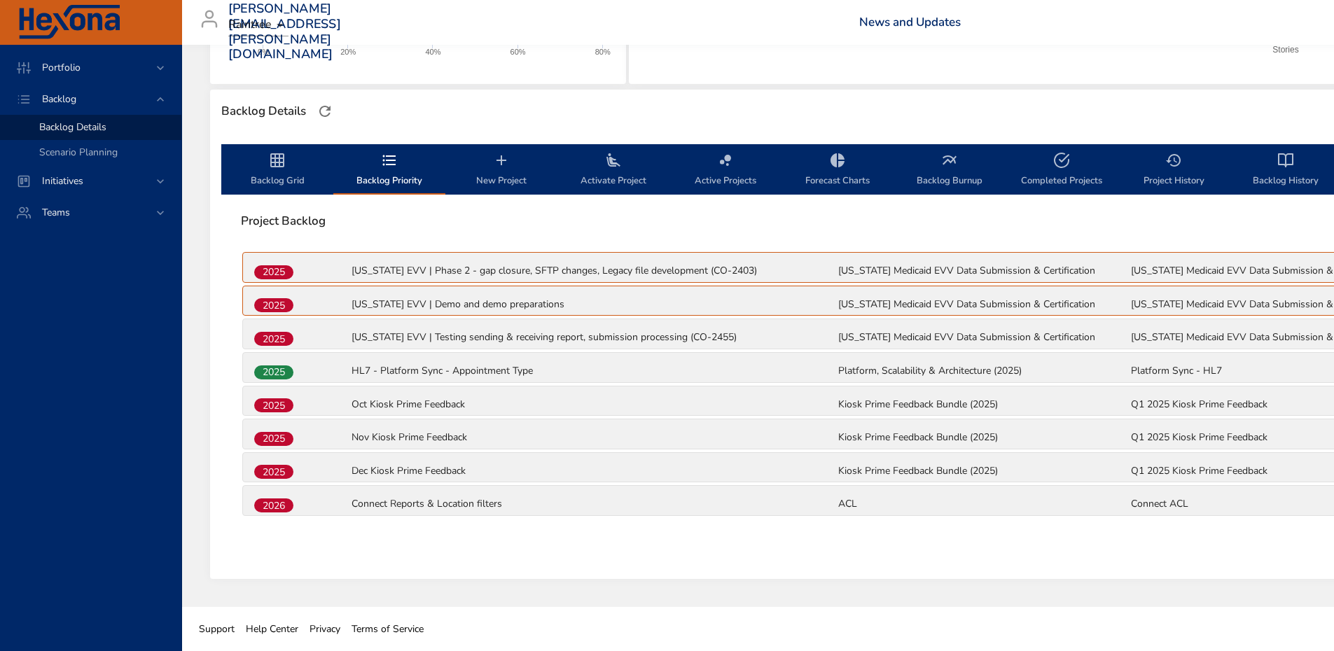
scroll to position [340, 0]
click at [293, 179] on span "Backlog Grid" at bounding box center [277, 170] width 95 height 37
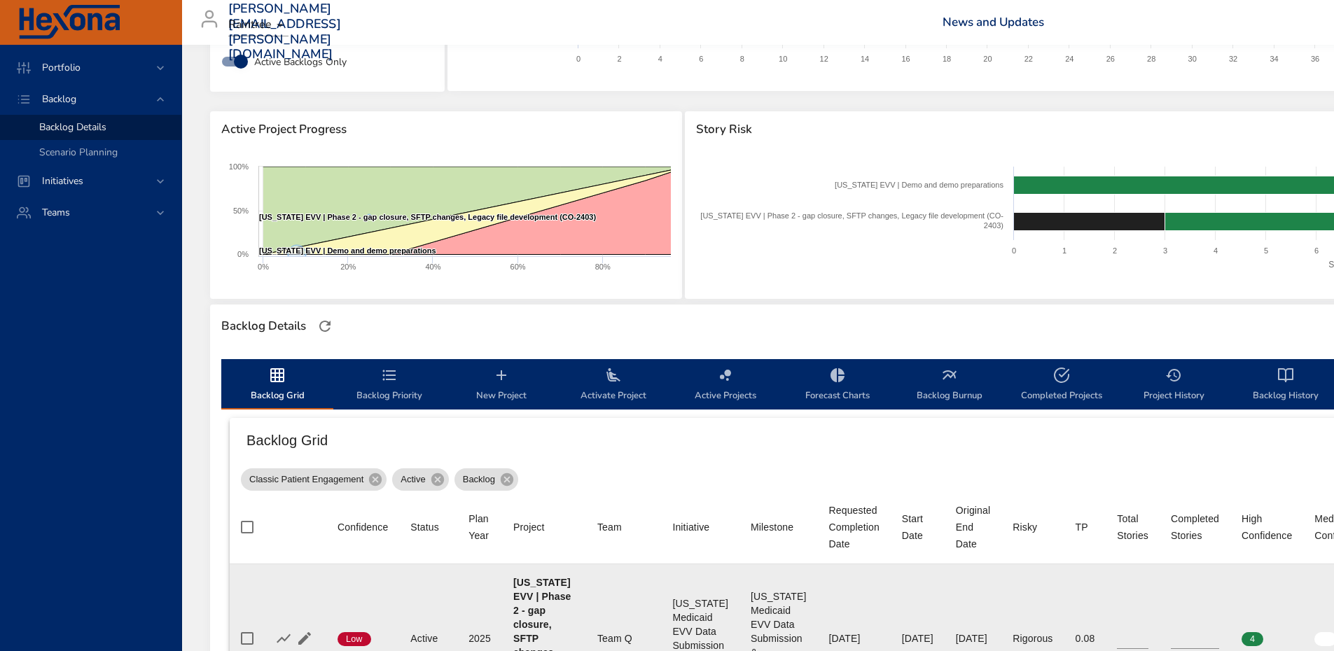
scroll to position [0, 0]
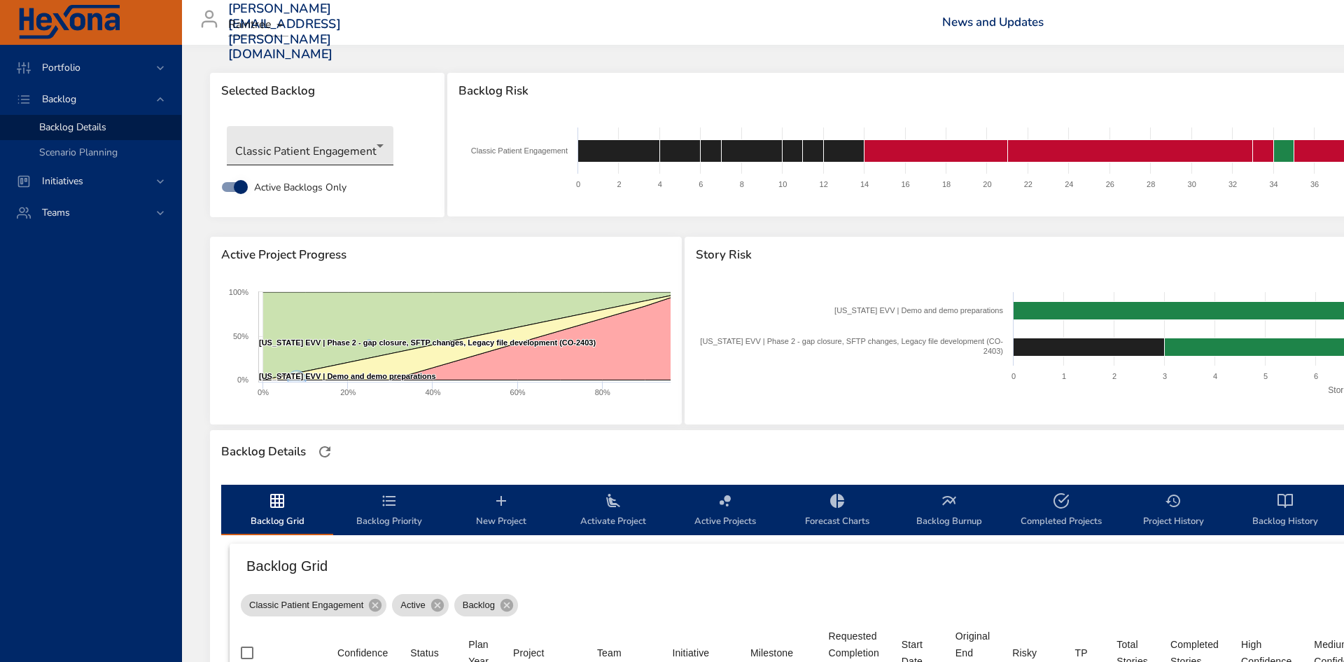
click at [373, 155] on body "Portfolio Backlog Backlog Details Scenario Planning Initiatives Teams [PERSON_N…" at bounding box center [672, 331] width 1344 height 662
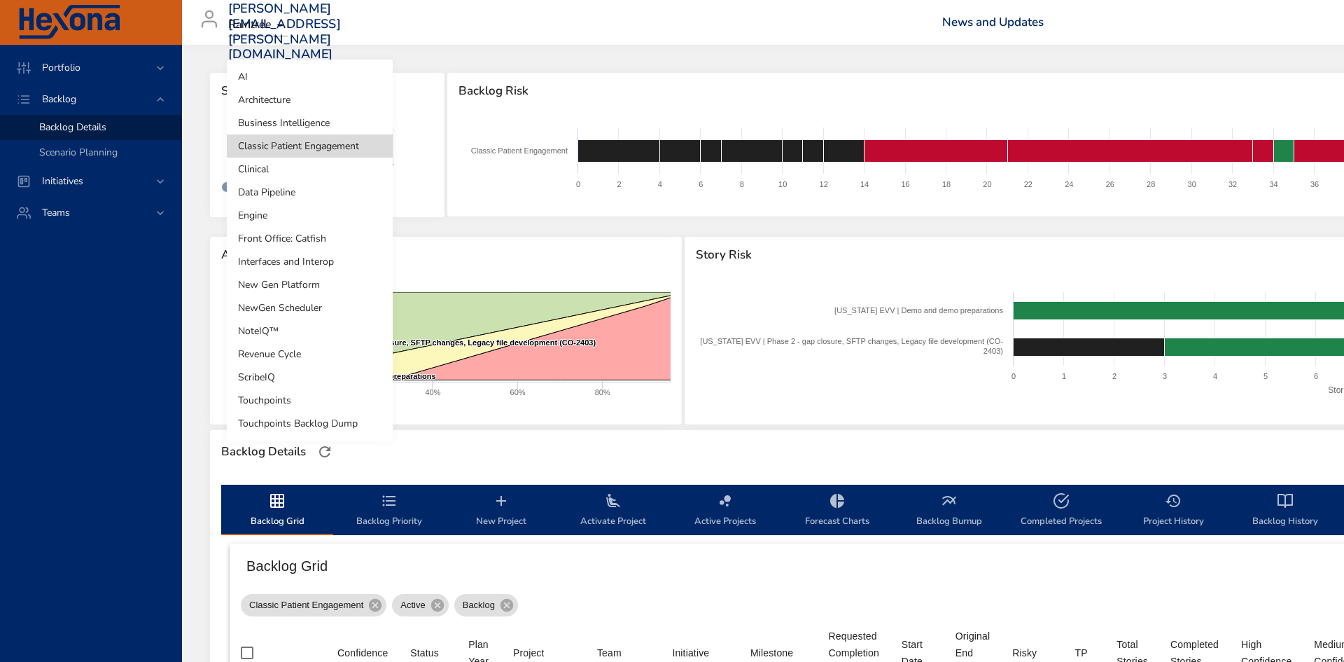
click at [349, 239] on li "Front Office: Catfish" at bounding box center [310, 238] width 166 height 23
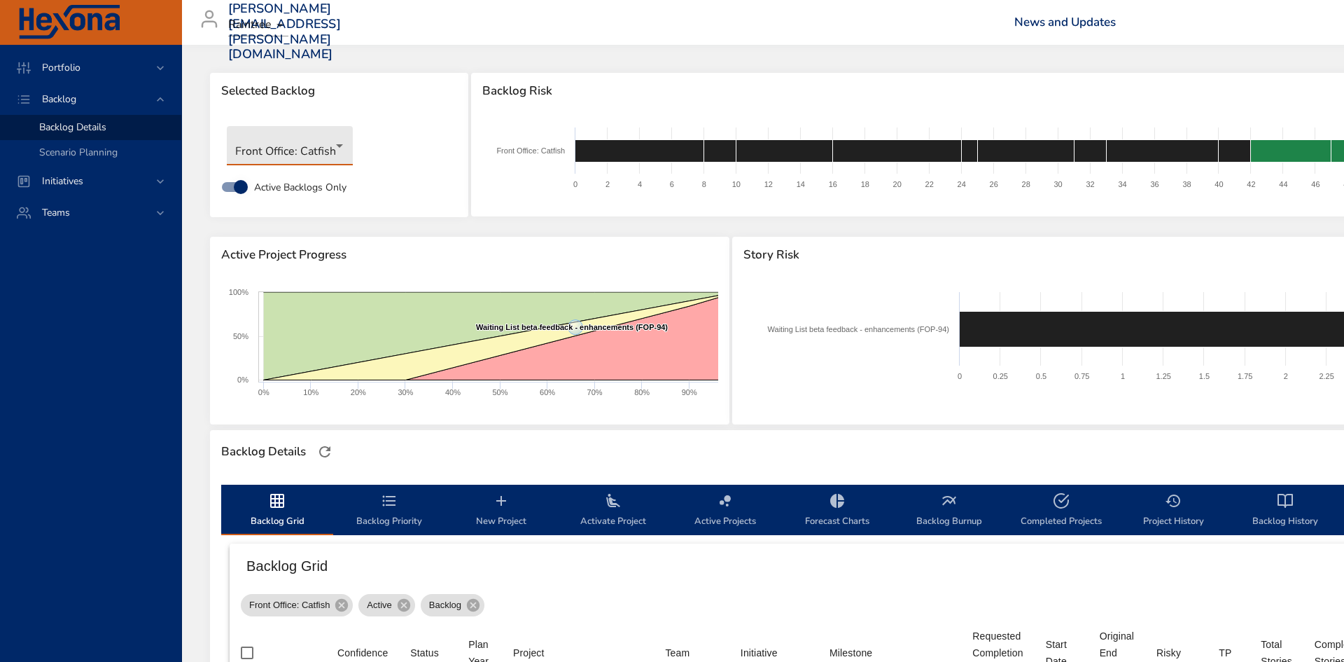
click at [305, 144] on body "Portfolio Backlog Backlog Details Scenario Planning Initiatives Teams [PERSON_N…" at bounding box center [672, 331] width 1344 height 662
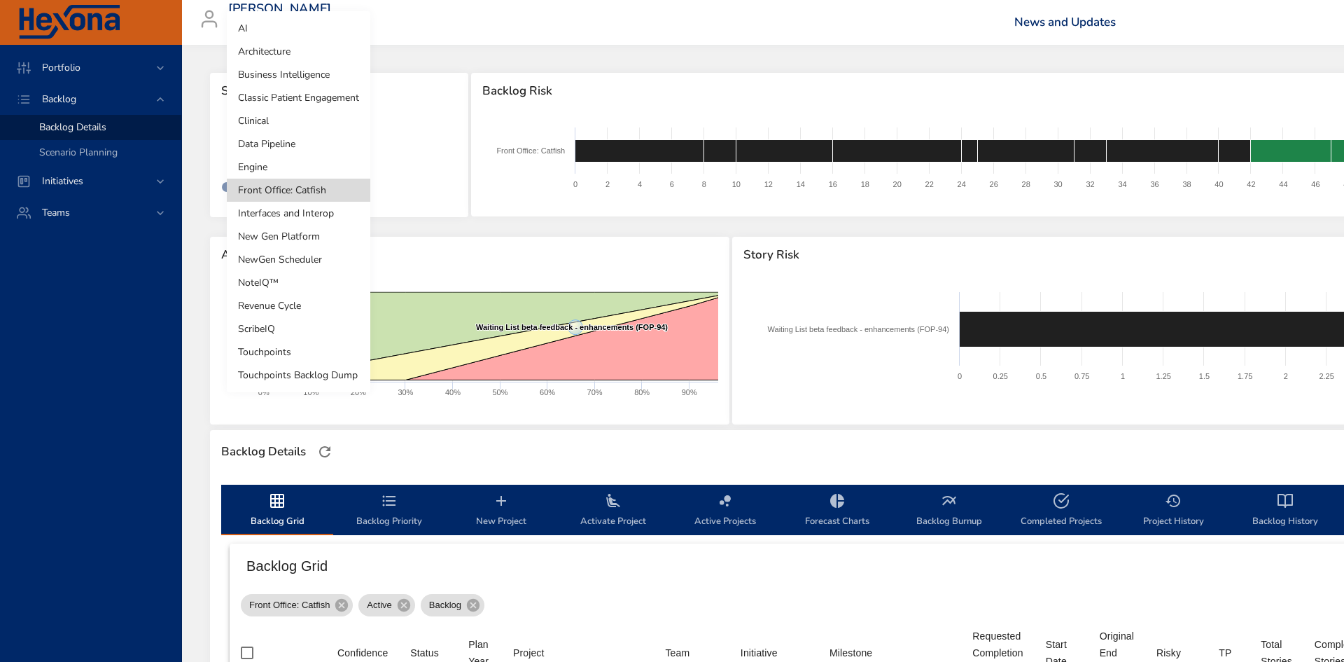
click at [288, 119] on li "Clinical" at bounding box center [299, 120] width 144 height 23
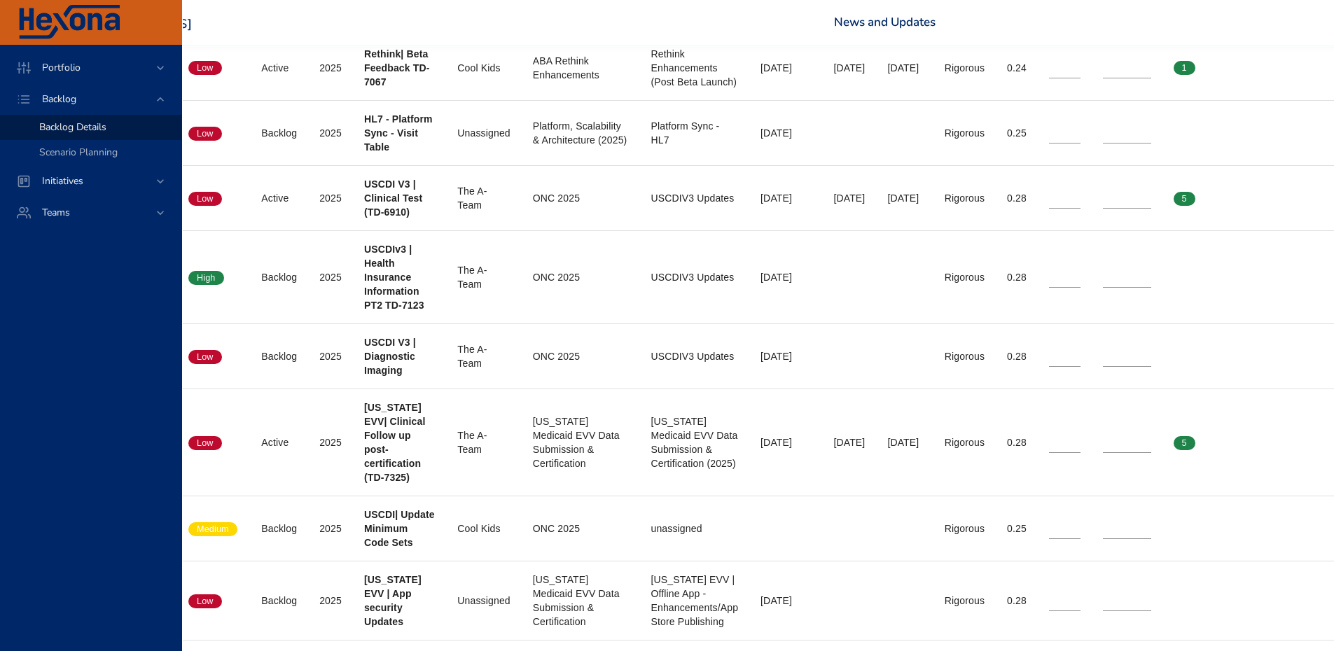
scroll to position [665, 149]
